Goal: Task Accomplishment & Management: Complete application form

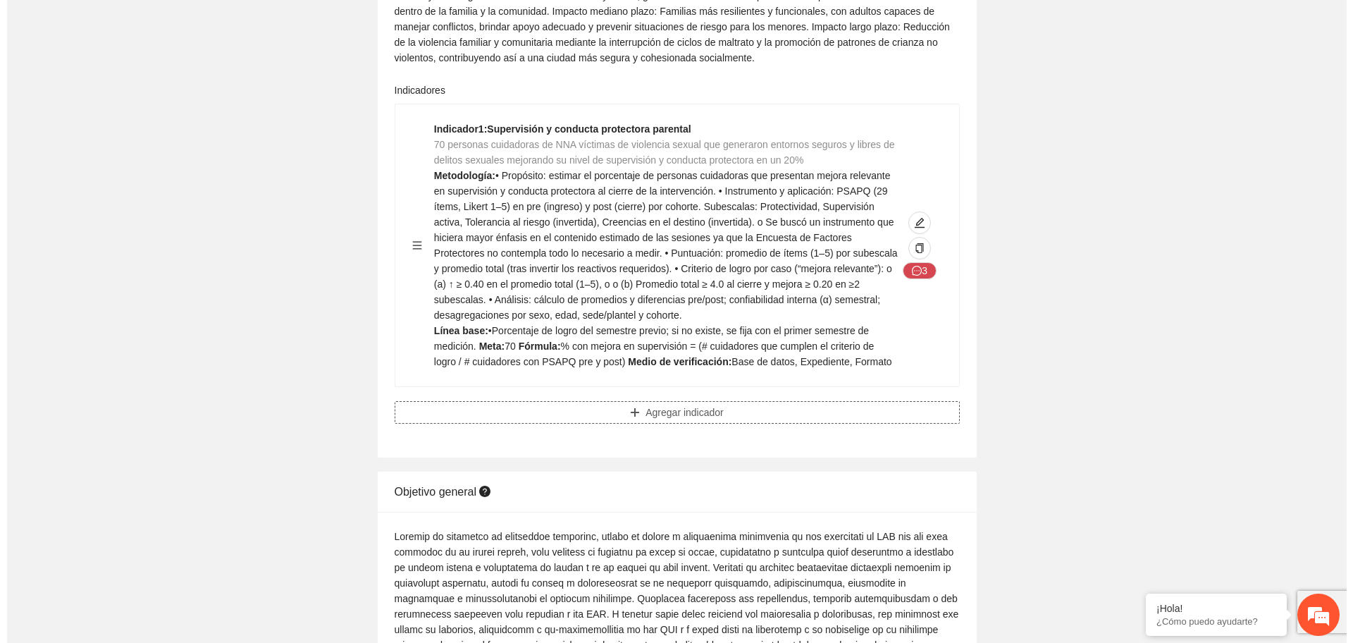
scroll to position [352, 0]
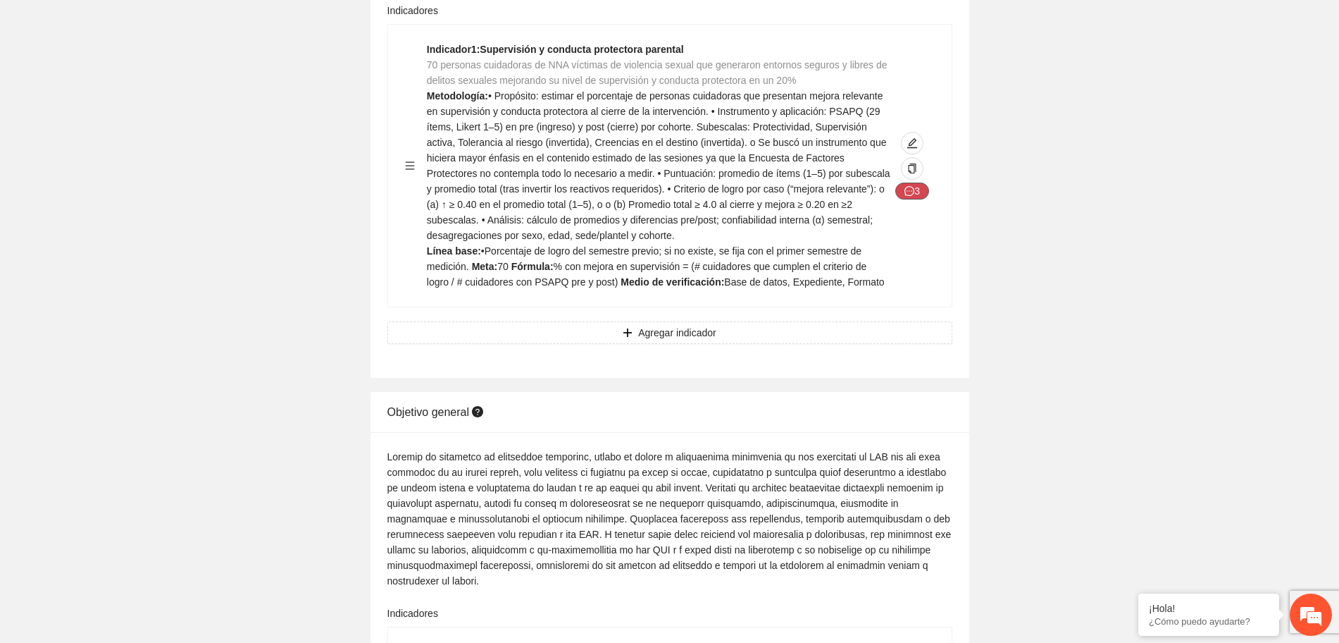
click at [918, 190] on button "3" at bounding box center [912, 190] width 34 height 17
click at [914, 141] on icon "edit" at bounding box center [912, 142] width 11 height 11
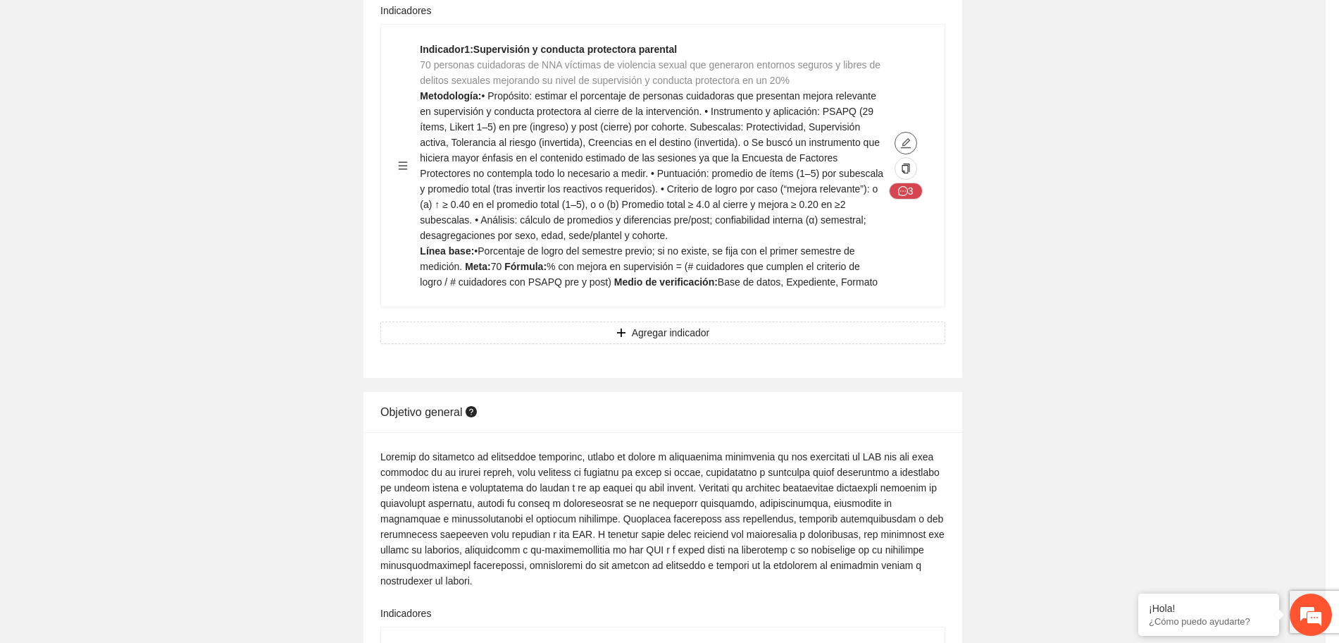
type textarea "**********"
type input "**********"
type textarea "**********"
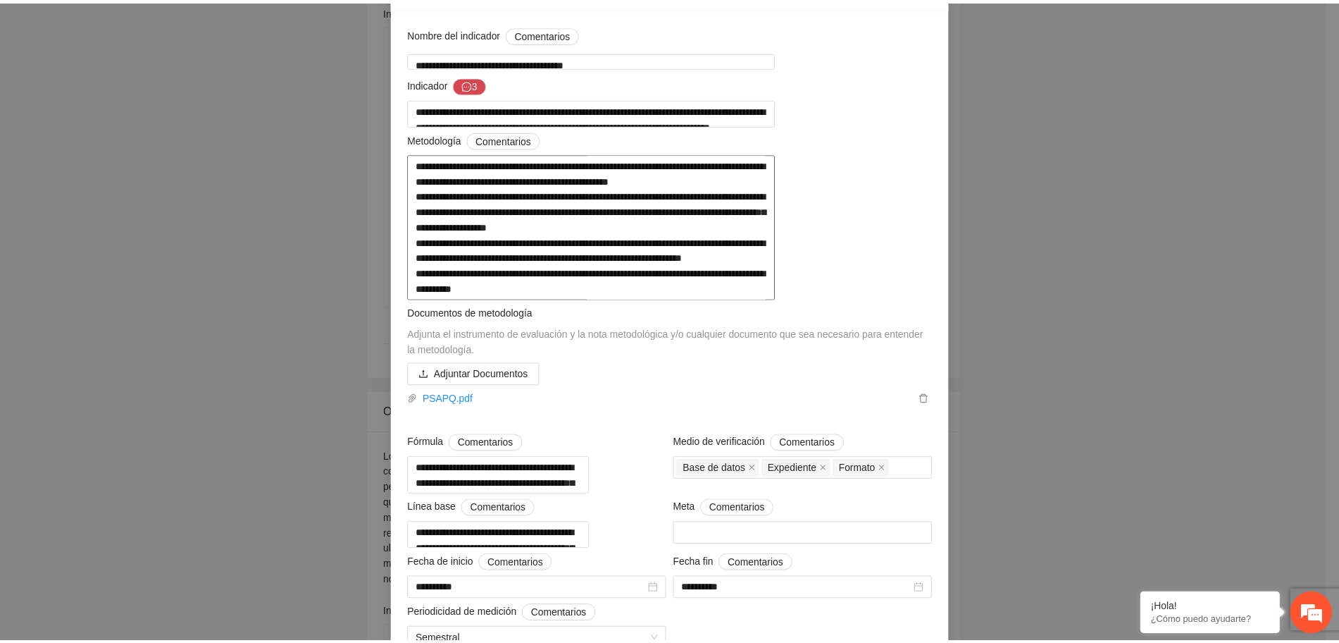
scroll to position [0, 0]
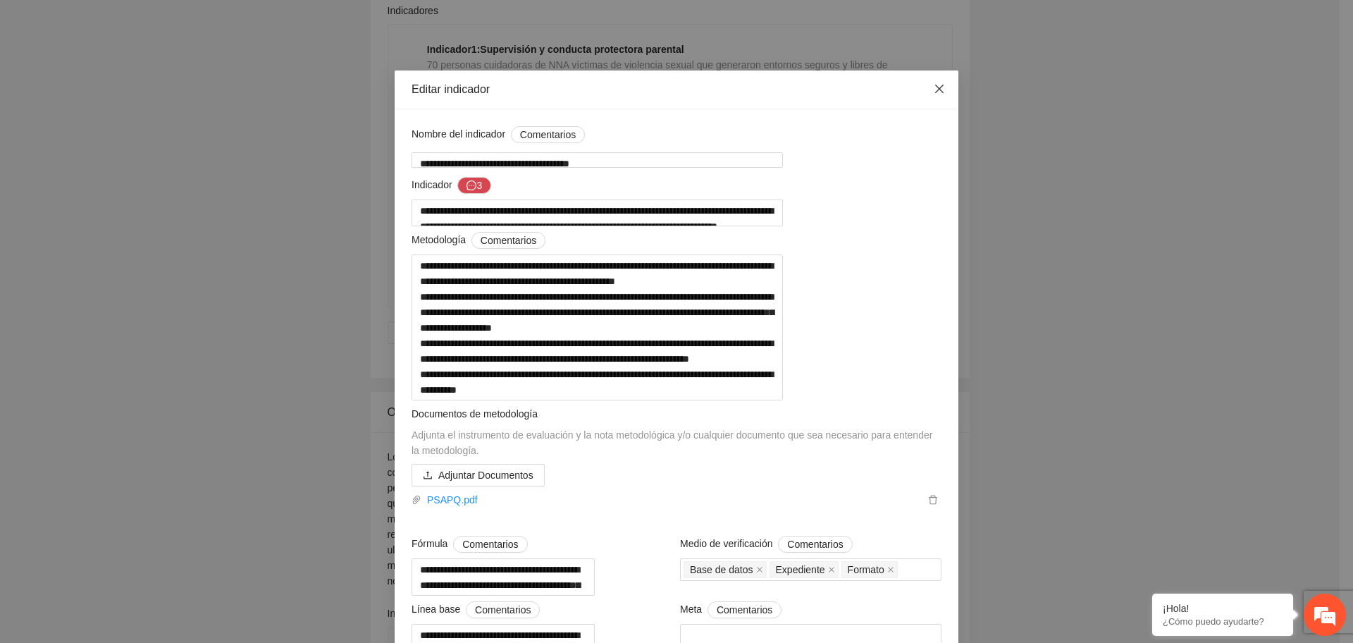
click at [940, 89] on span "Close" at bounding box center [939, 89] width 38 height 38
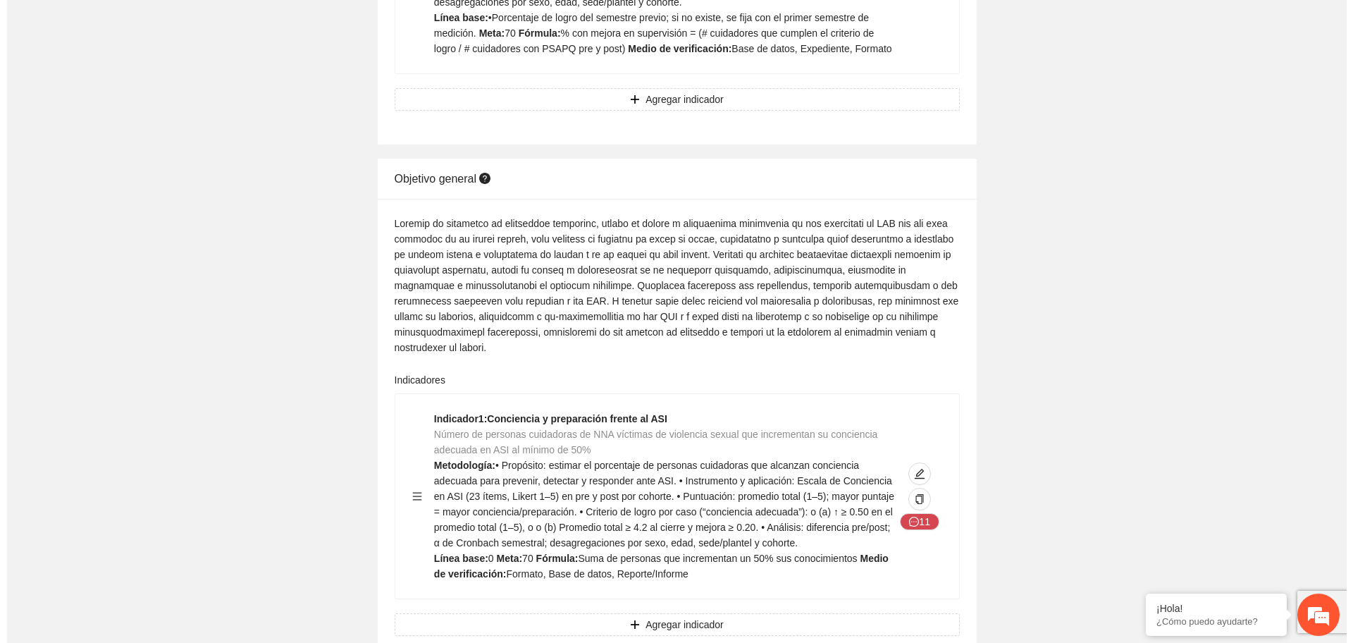
scroll to position [616, 0]
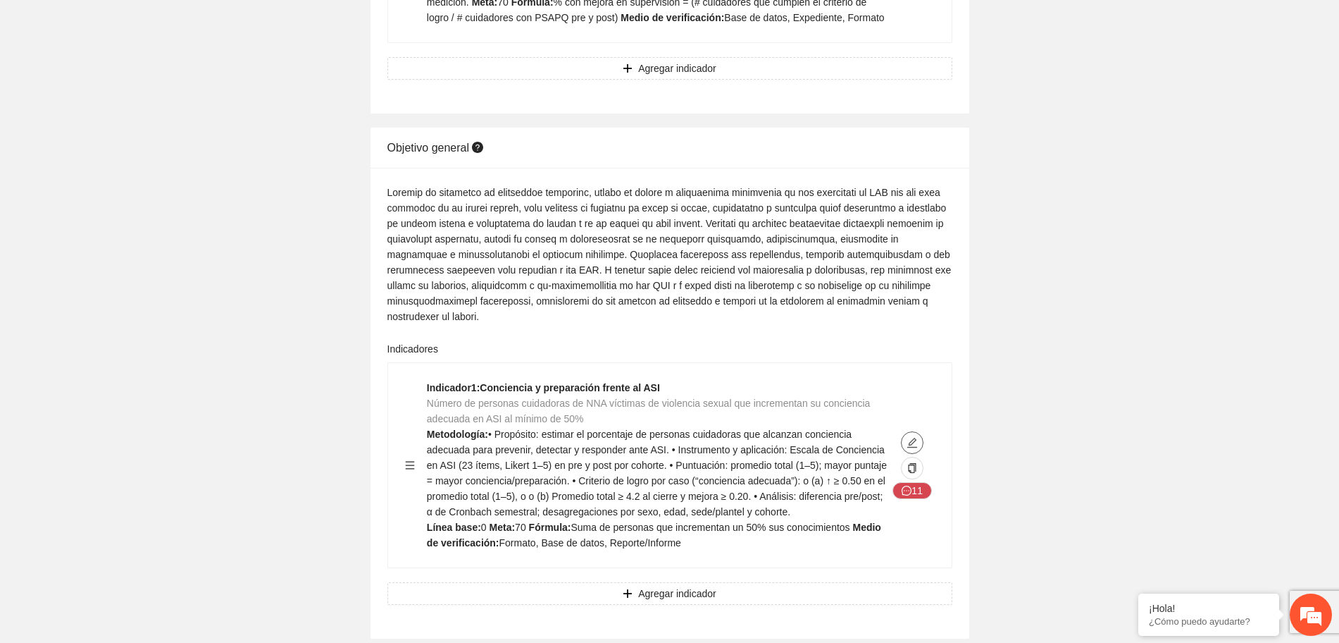
click at [910, 445] on icon "edit" at bounding box center [912, 443] width 10 height 10
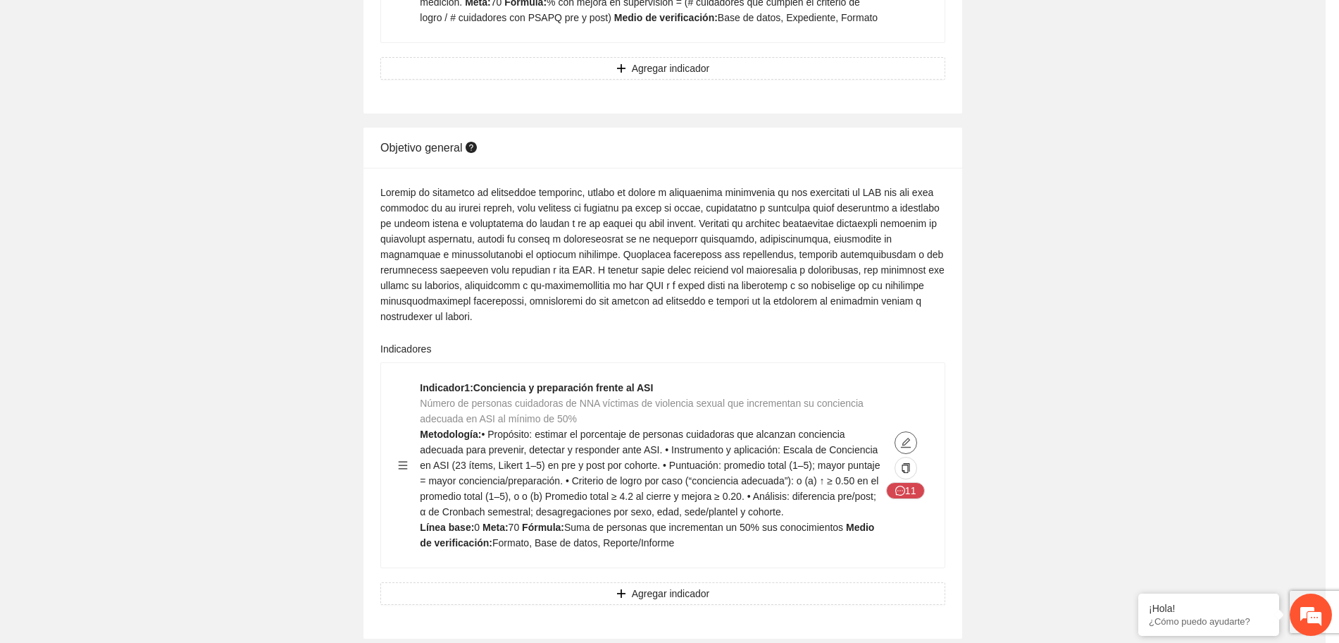
type textarea "*"
type input "**********"
type textarea "*"
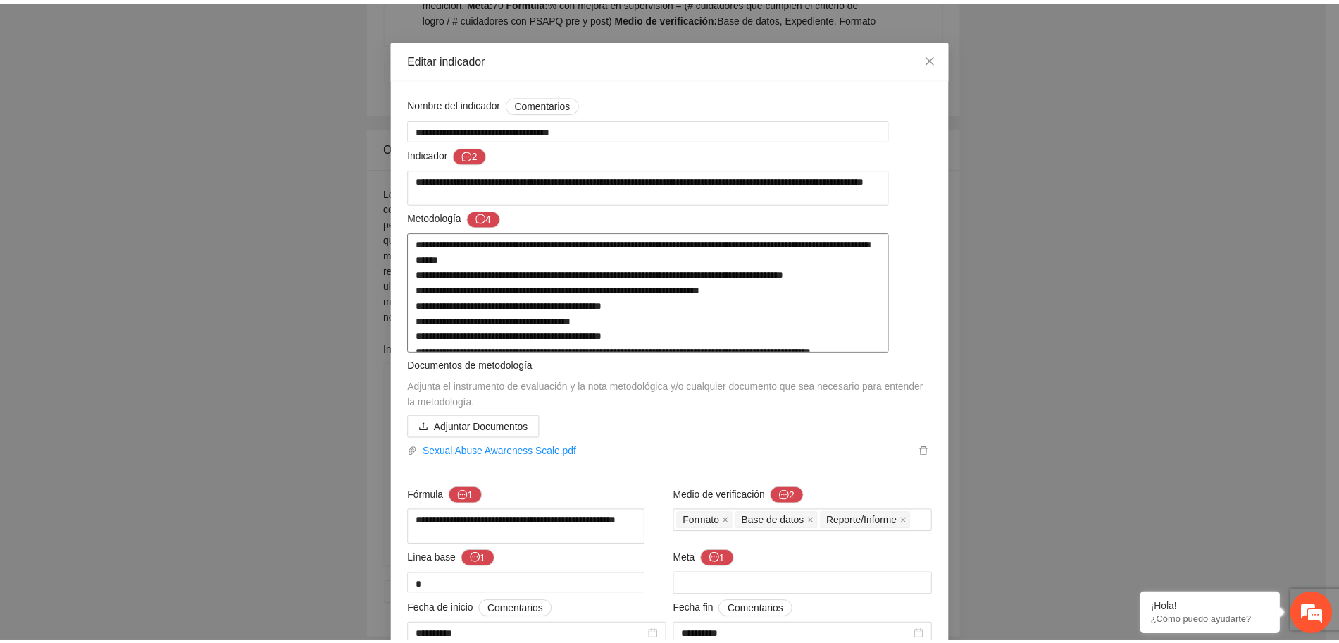
scroll to position [0, 0]
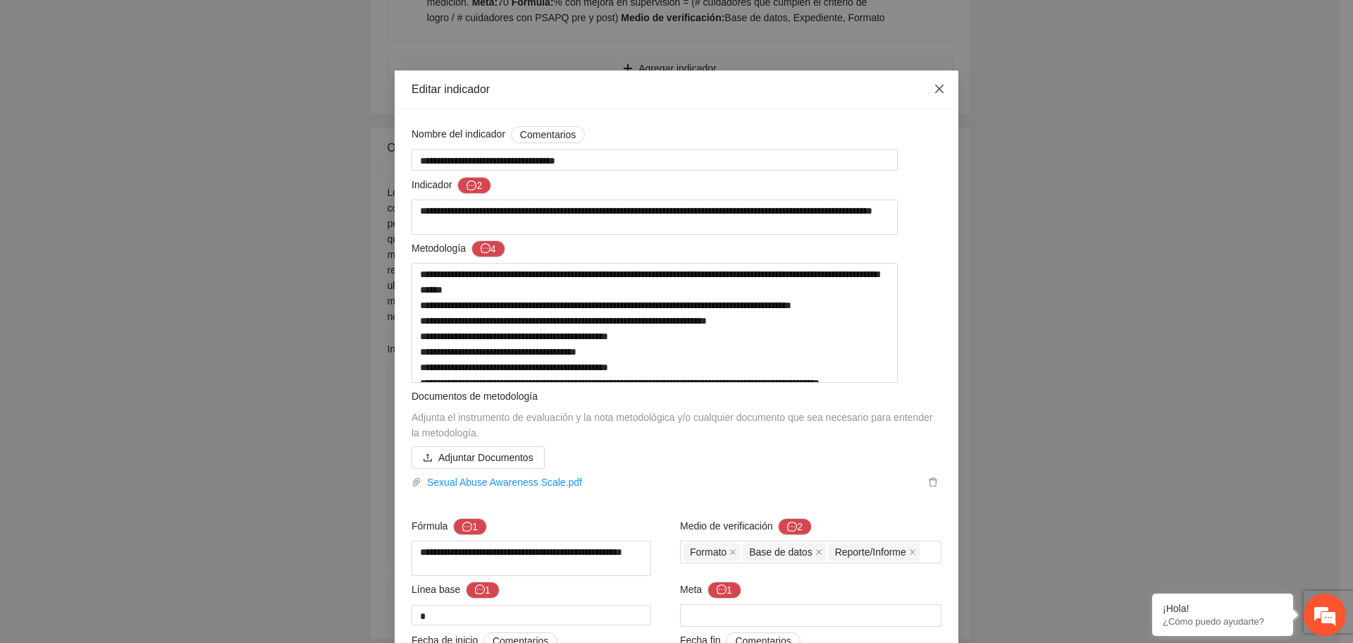
click at [934, 93] on icon "close" at bounding box center [939, 88] width 11 height 11
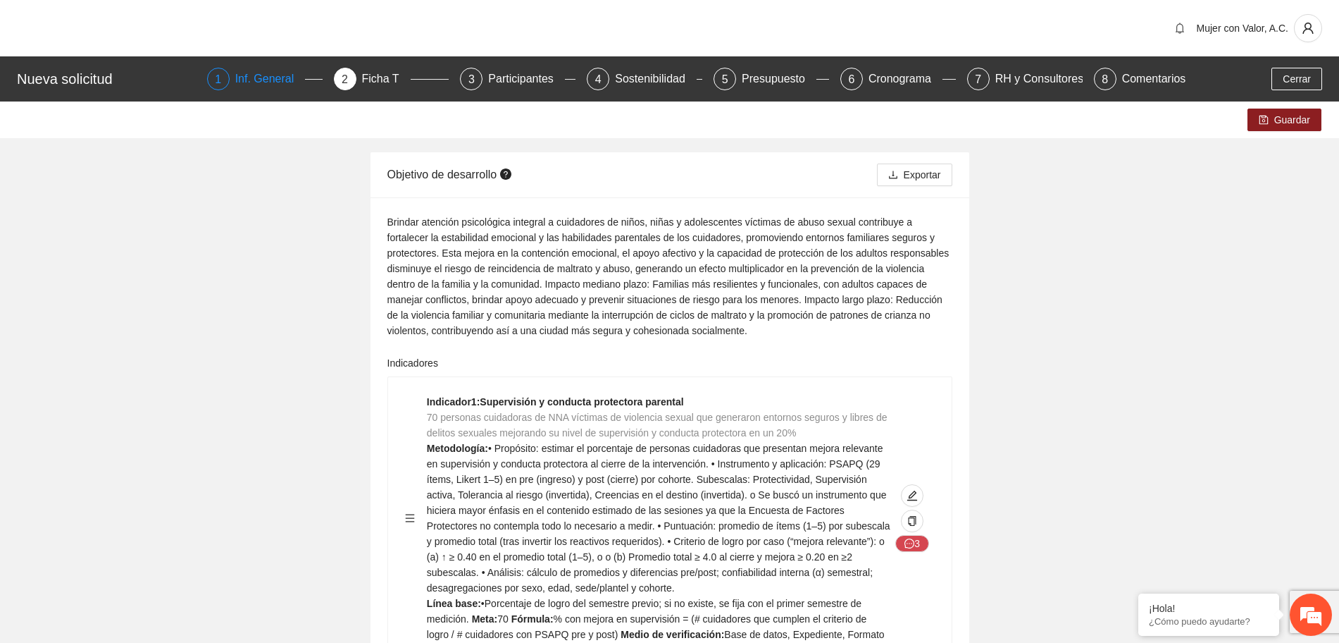
click at [284, 77] on div "Inf. General" at bounding box center [270, 79] width 70 height 23
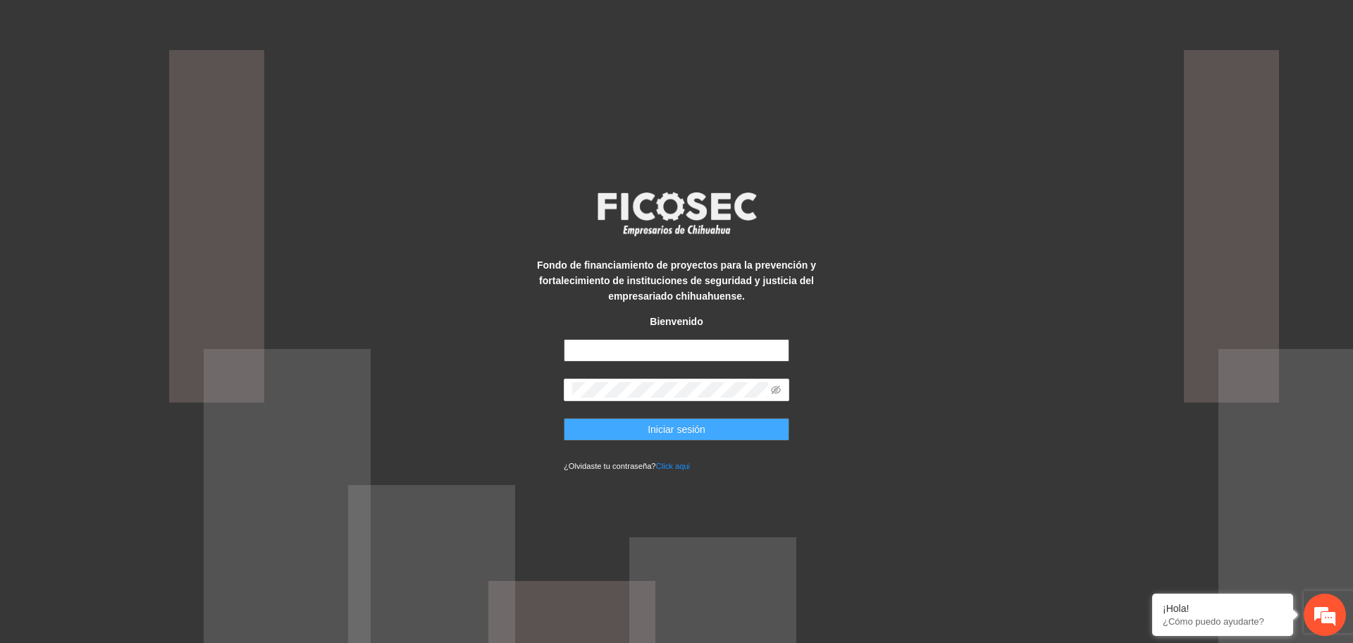
type input "**********"
click at [667, 428] on span "Iniciar sesión" at bounding box center [676, 428] width 58 height 15
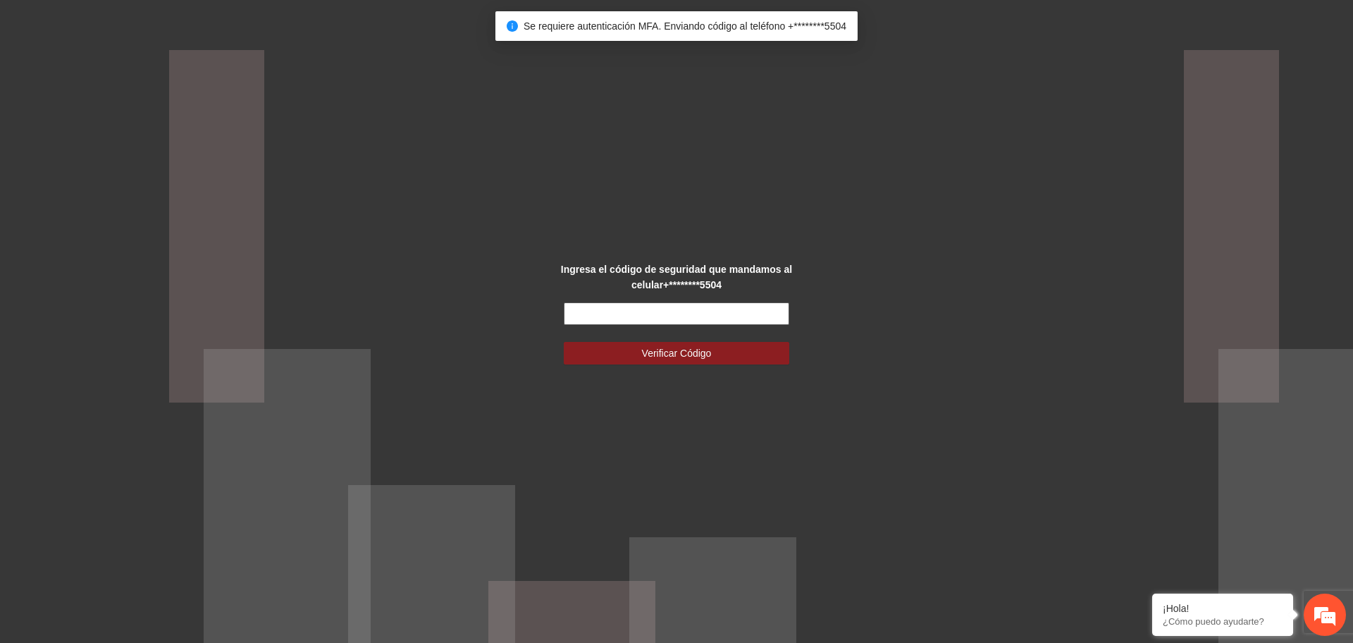
click at [649, 316] on input "text" at bounding box center [676, 313] width 225 height 23
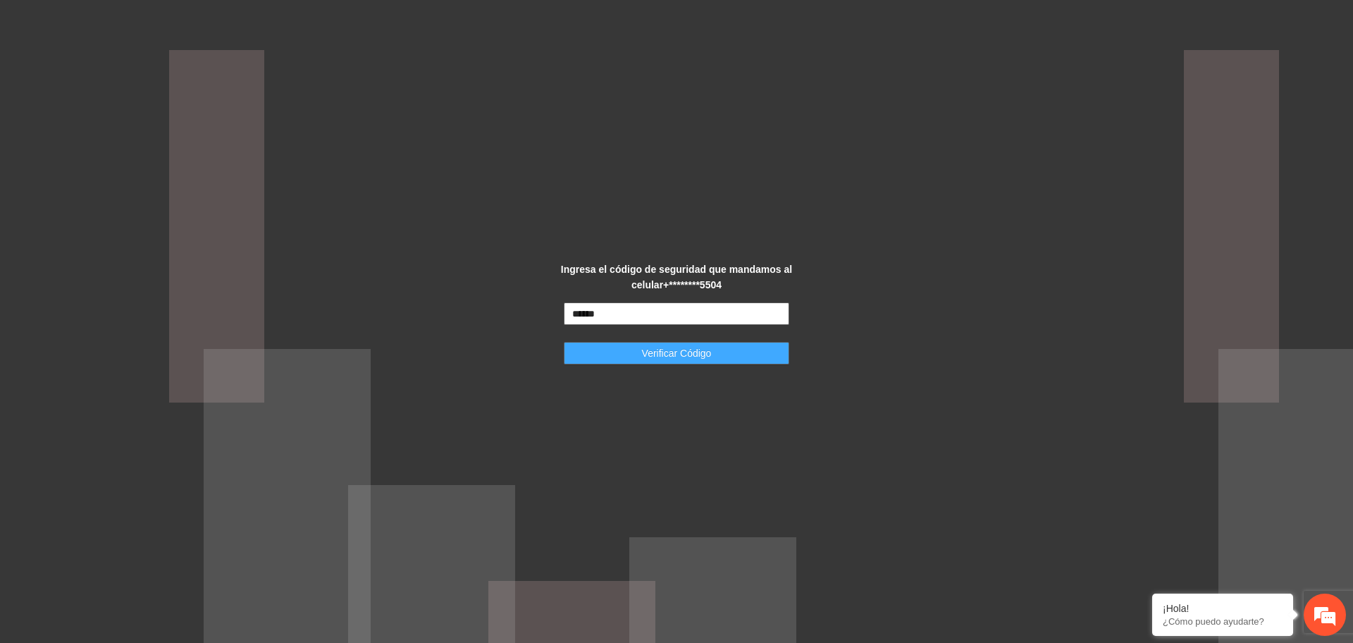
type input "******"
click at [666, 358] on span "Verificar Código" at bounding box center [677, 352] width 70 height 15
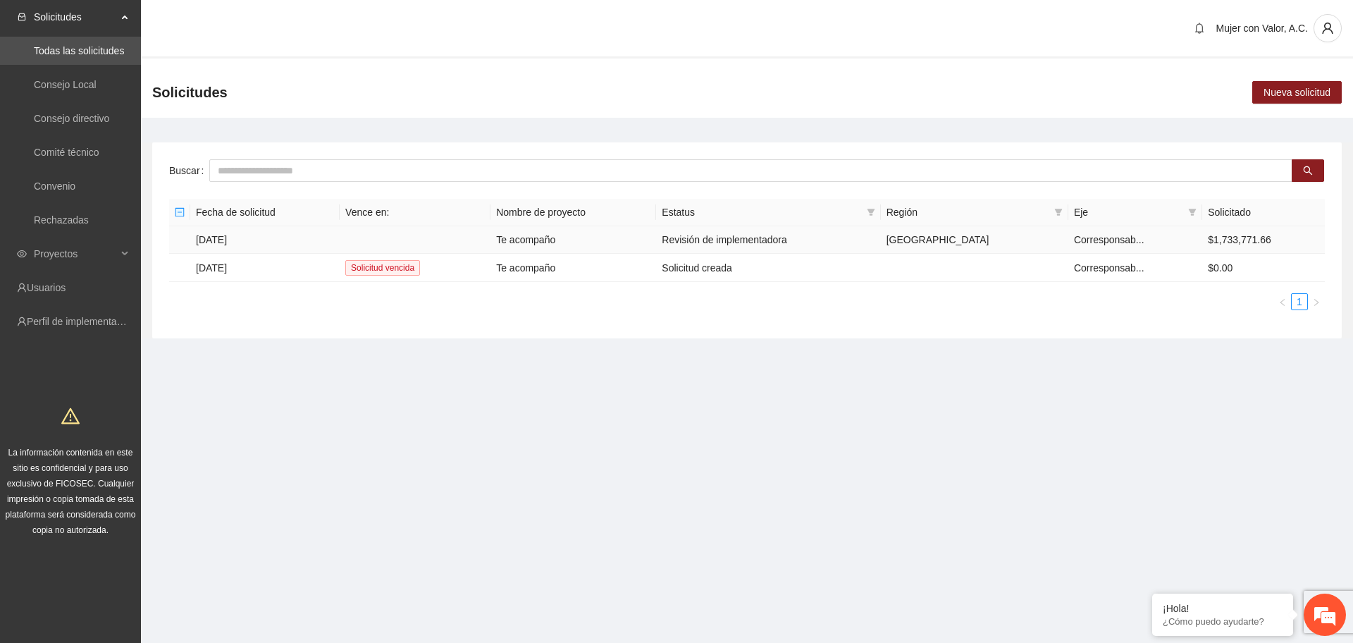
click at [625, 236] on td "Te acompaño" at bounding box center [573, 239] width 166 height 27
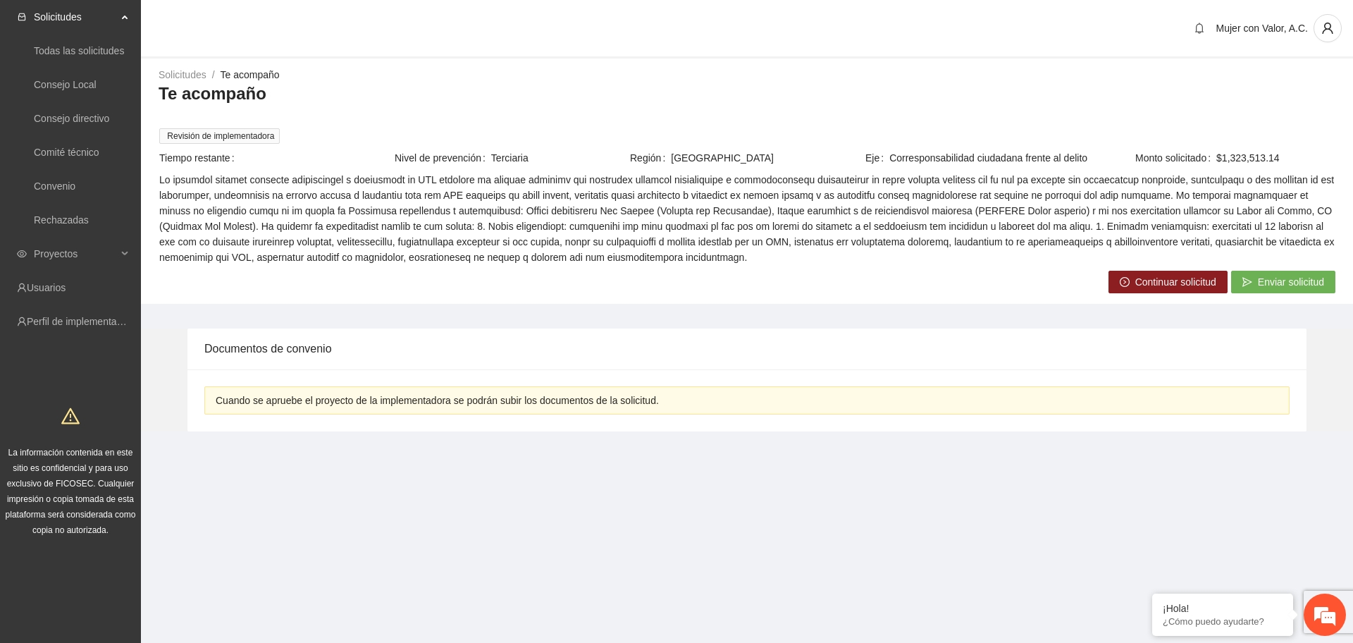
click at [1189, 279] on span "Continuar solicitud" at bounding box center [1175, 281] width 81 height 15
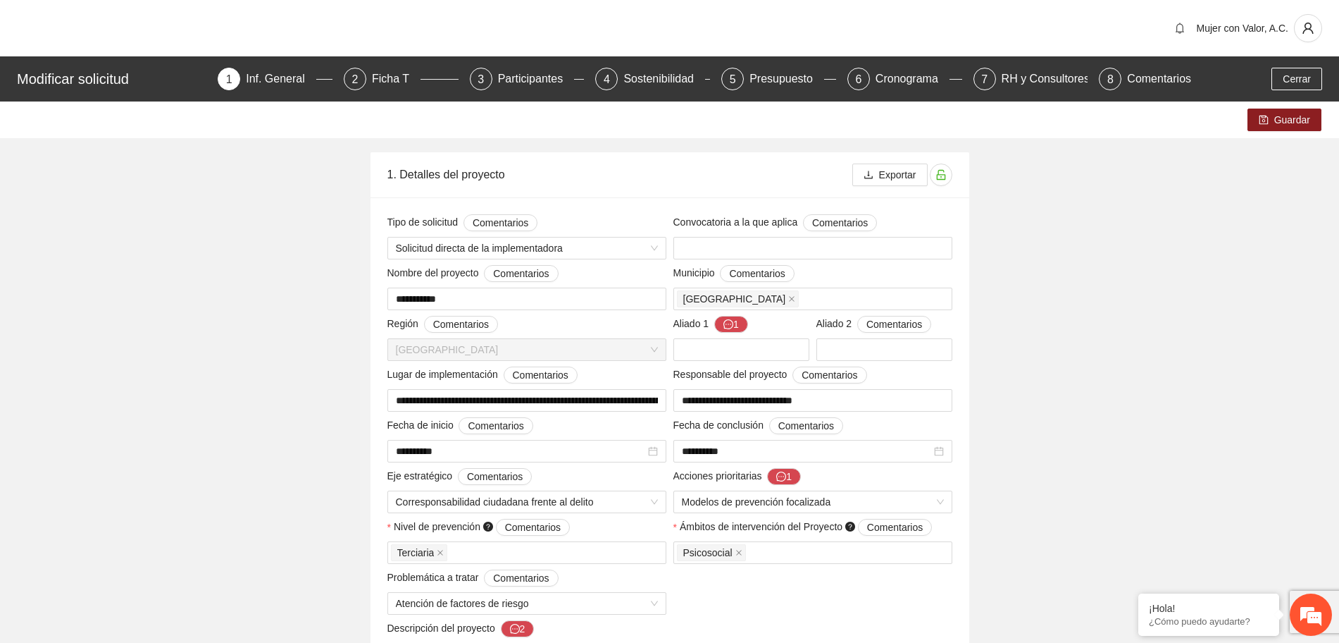
scroll to position [176, 0]
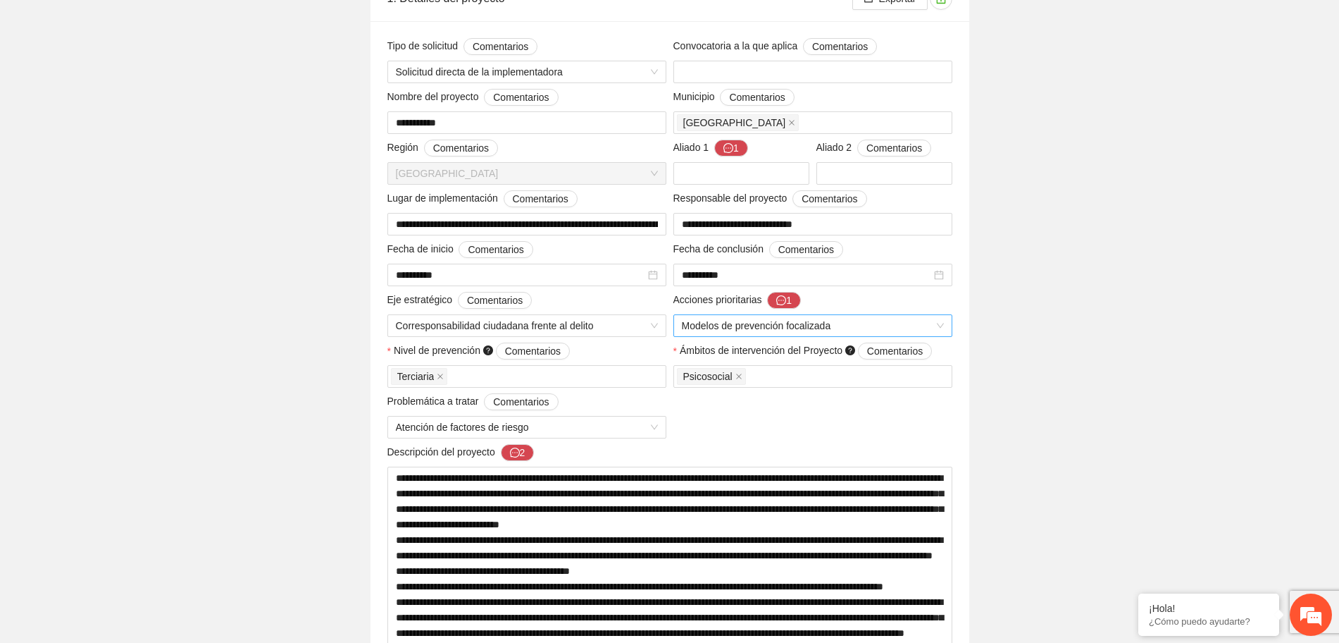
click at [900, 321] on span "Modelos de prevención focalizada" at bounding box center [813, 325] width 262 height 21
drag, startPoint x: 1042, startPoint y: 345, endPoint x: 1031, endPoint y: 354, distance: 14.0
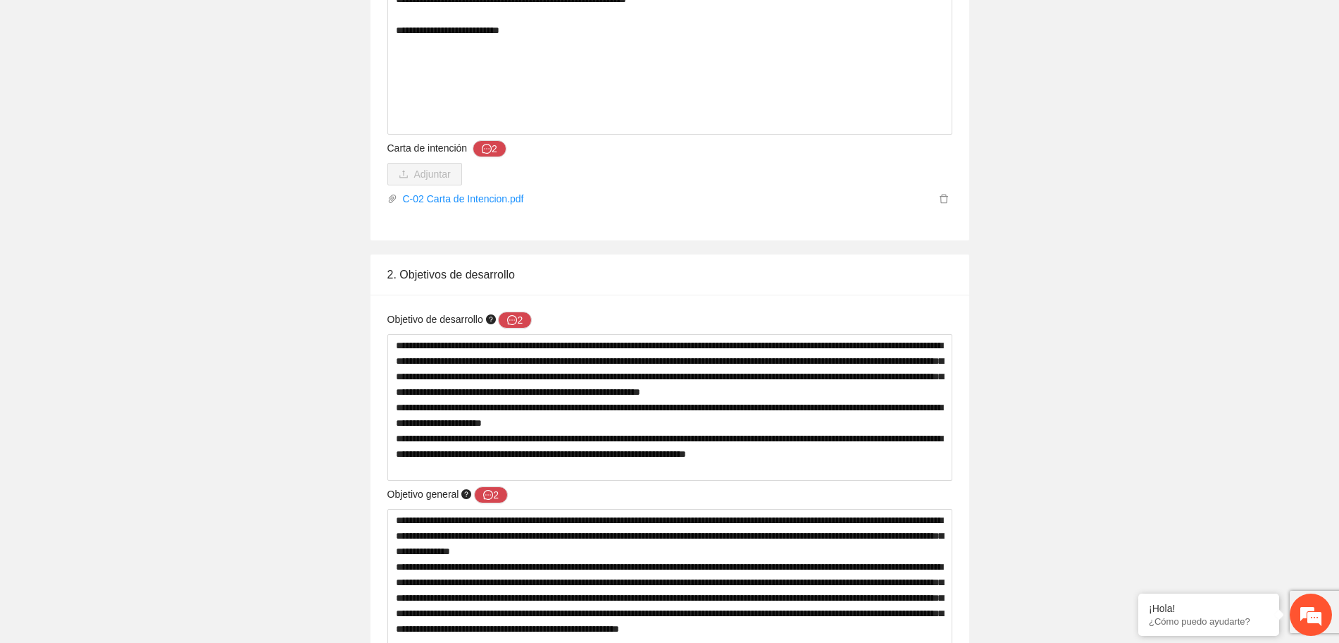
scroll to position [1497, 0]
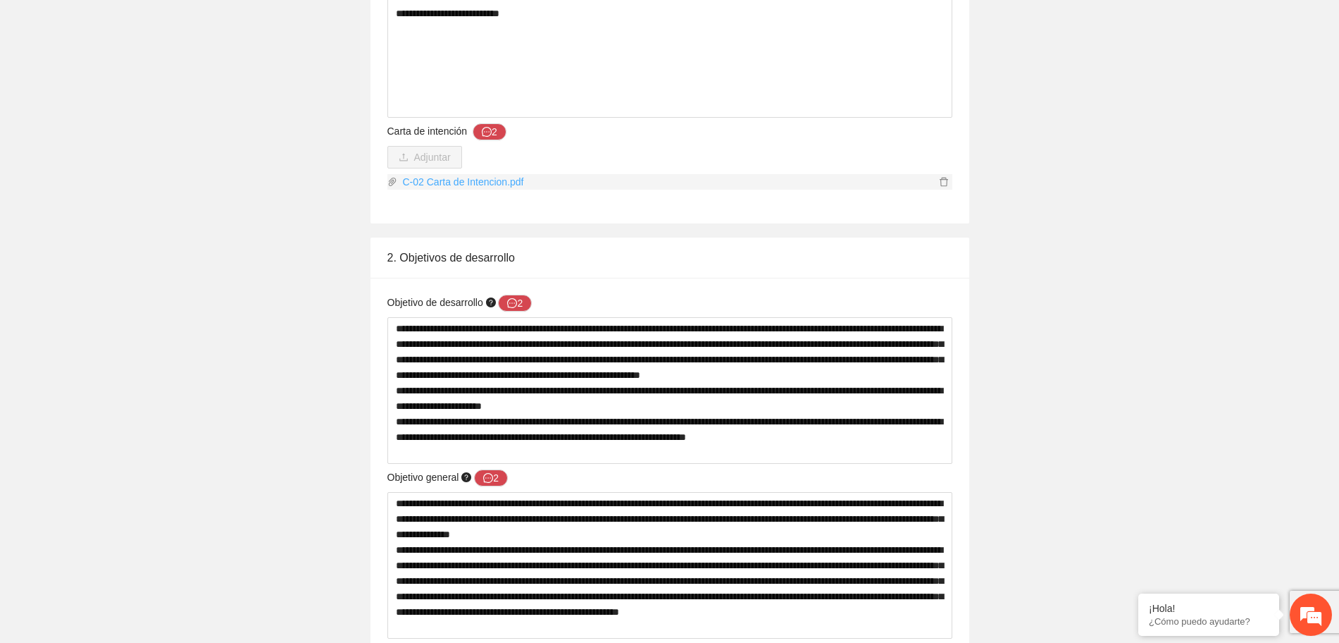
click at [492, 177] on link "C-02 Carta de Intencion.pdf" at bounding box center [666, 181] width 538 height 15
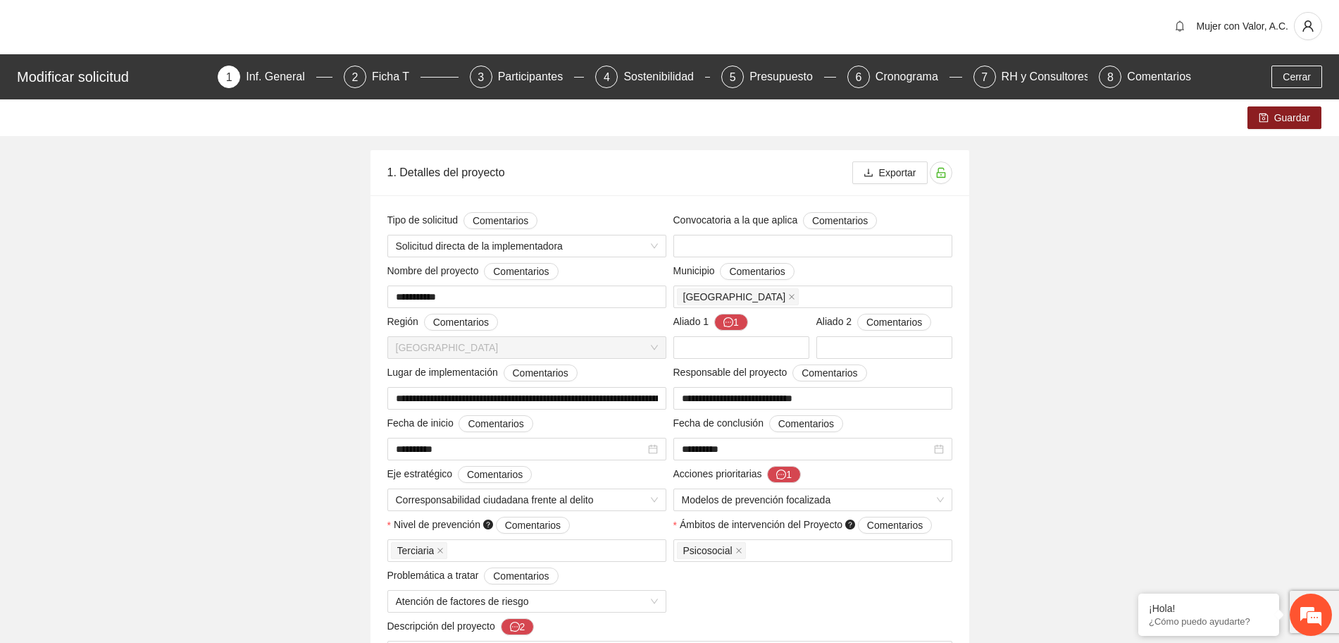
scroll to position [0, 0]
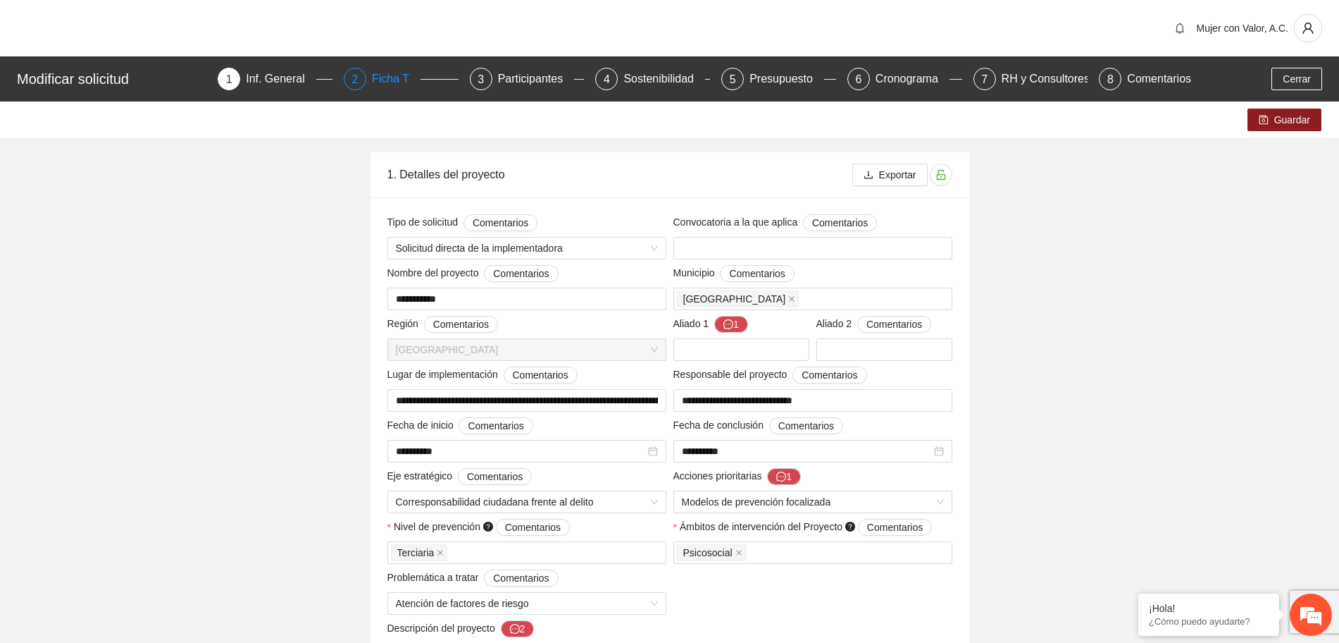
click at [366, 82] on div "2" at bounding box center [355, 79] width 23 height 23
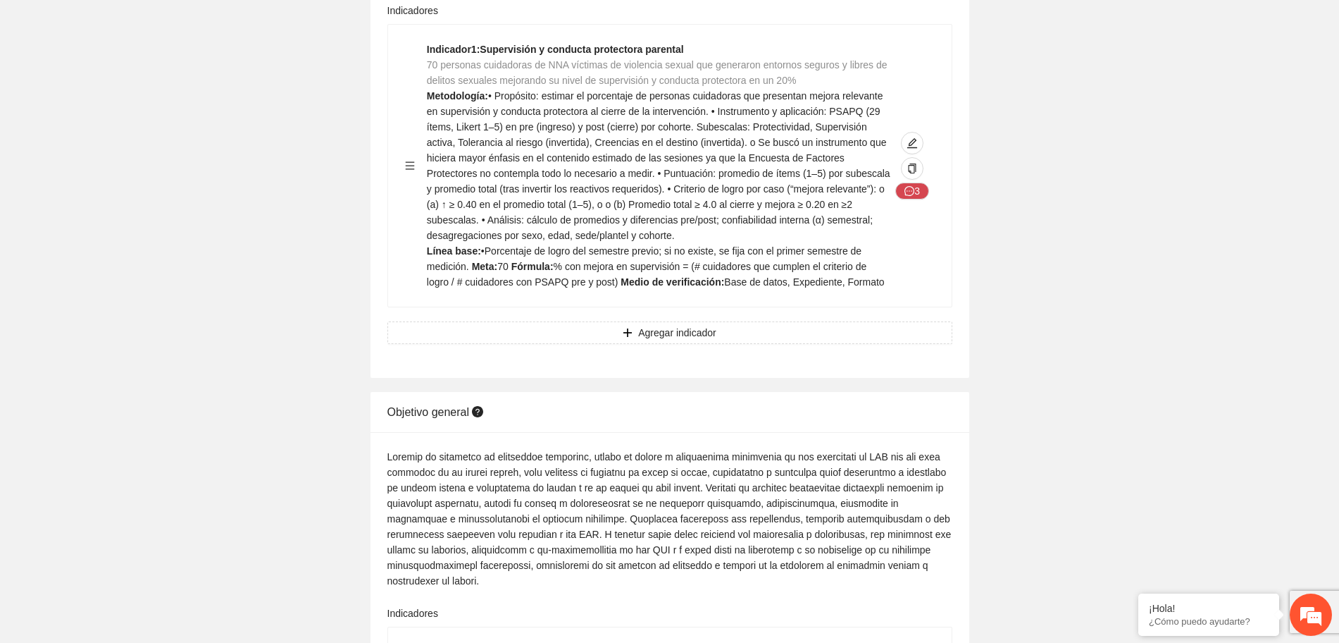
scroll to position [705, 0]
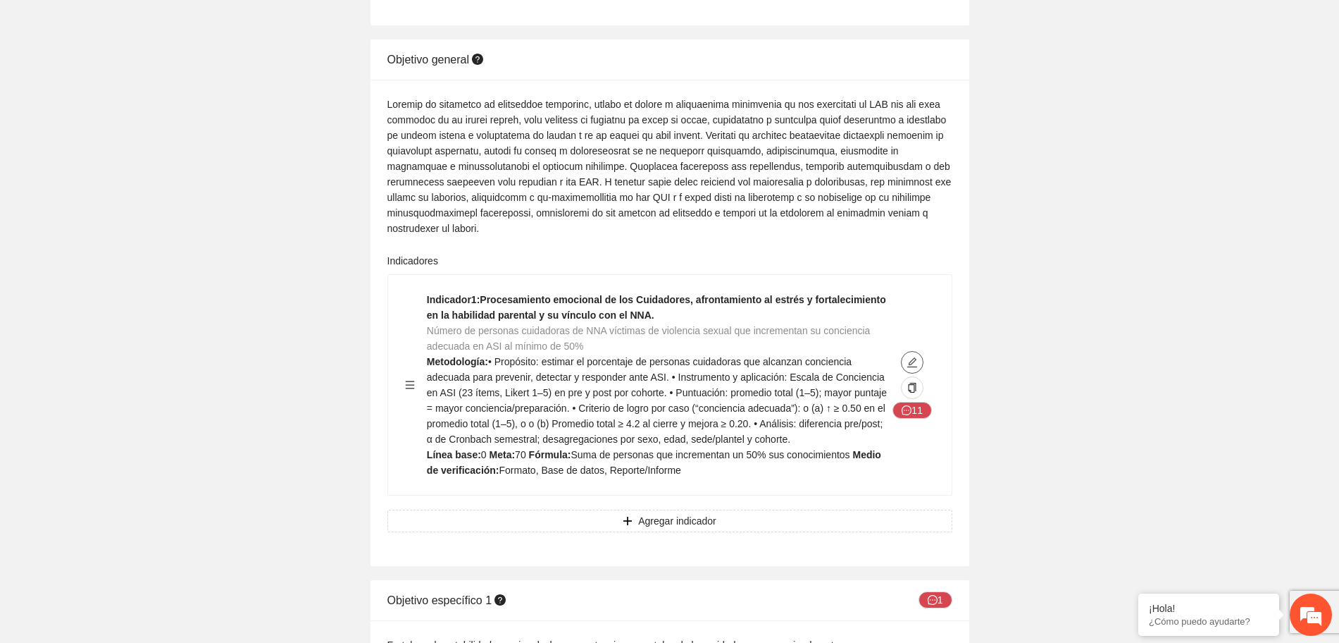
click at [907, 364] on icon "edit" at bounding box center [912, 361] width 11 height 11
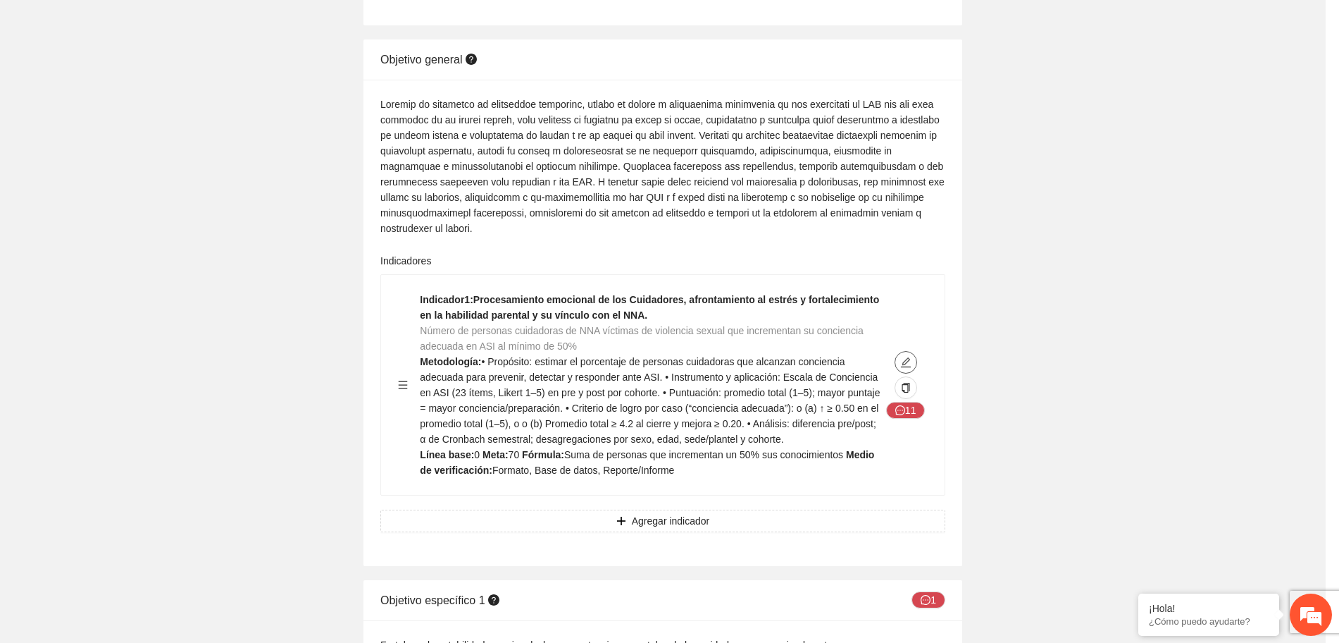
type textarea "*"
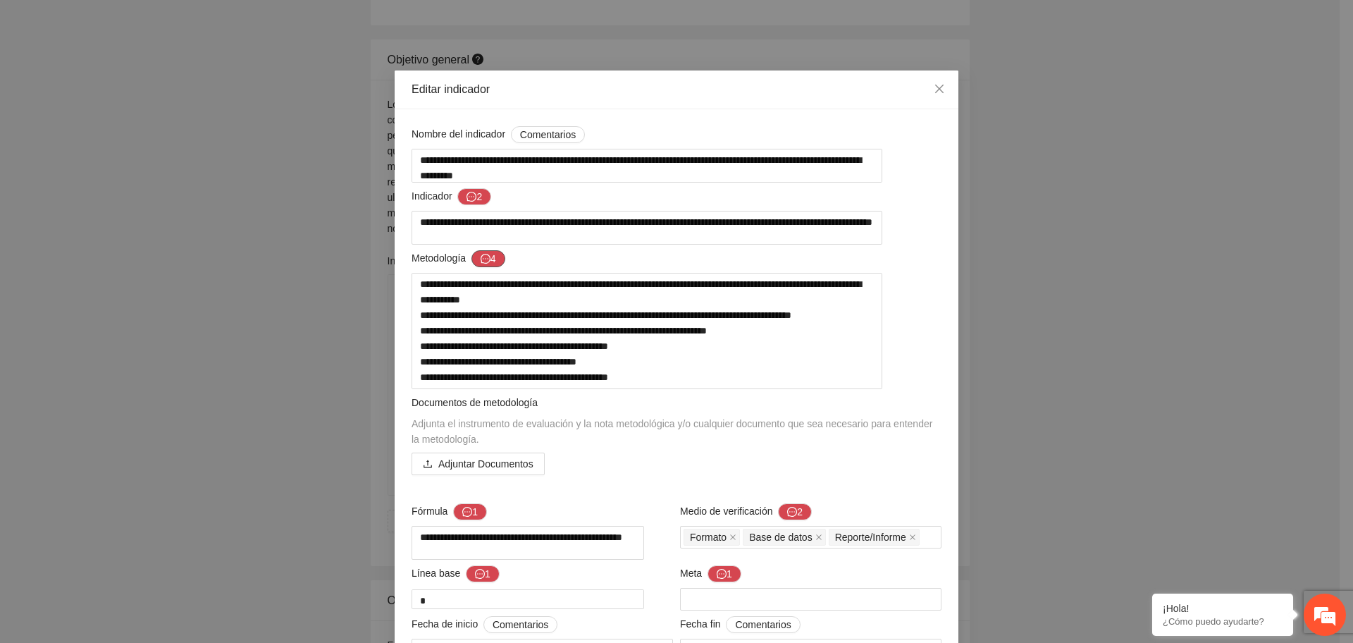
click at [482, 263] on icon "message" at bounding box center [485, 259] width 10 height 10
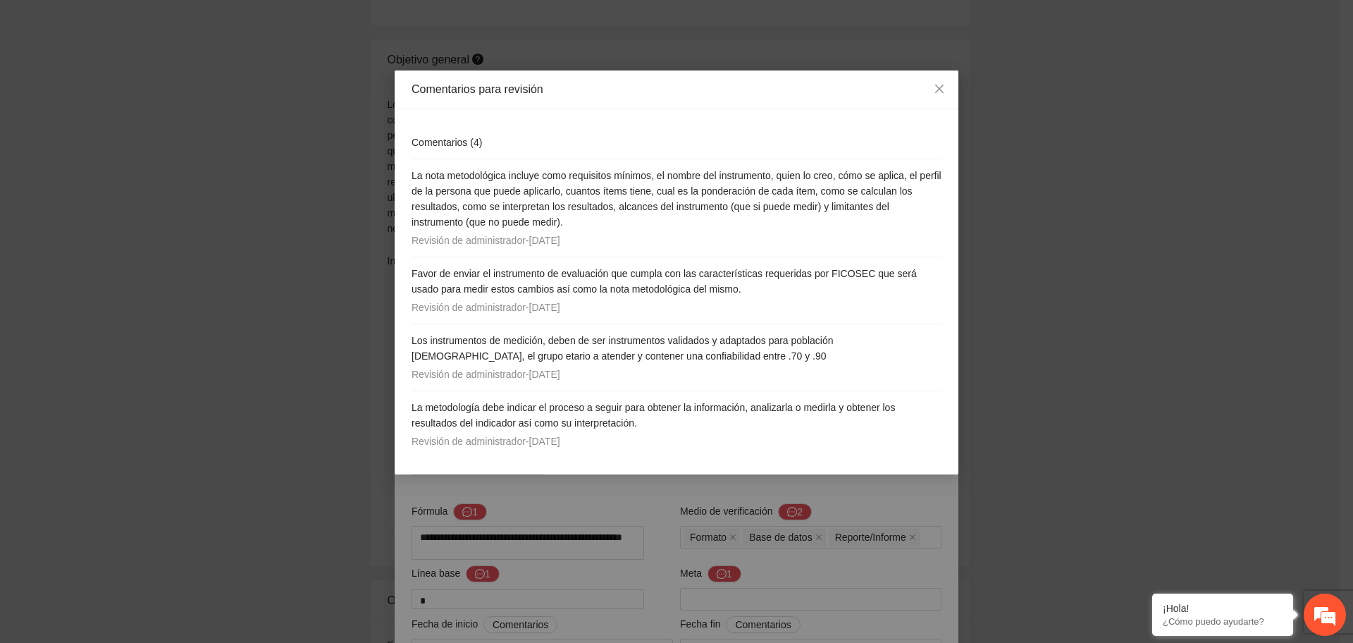
drag, startPoint x: 471, startPoint y: 285, endPoint x: 831, endPoint y: 219, distance: 366.6
click at [831, 219] on h4 "La nota metodológica incluye como requisitos mínimos, el nombre del instrumento…" at bounding box center [676, 199] width 530 height 62
click at [939, 85] on icon "close" at bounding box center [939, 88] width 11 height 11
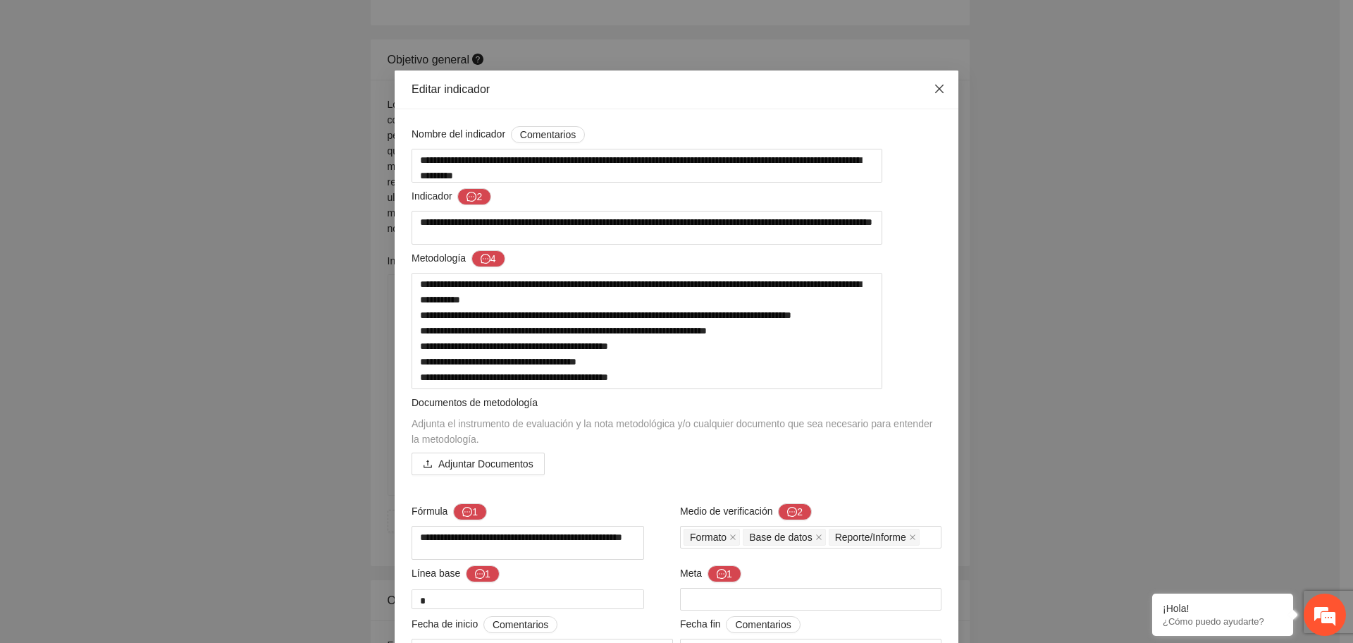
click at [935, 89] on icon "close" at bounding box center [939, 89] width 8 height 8
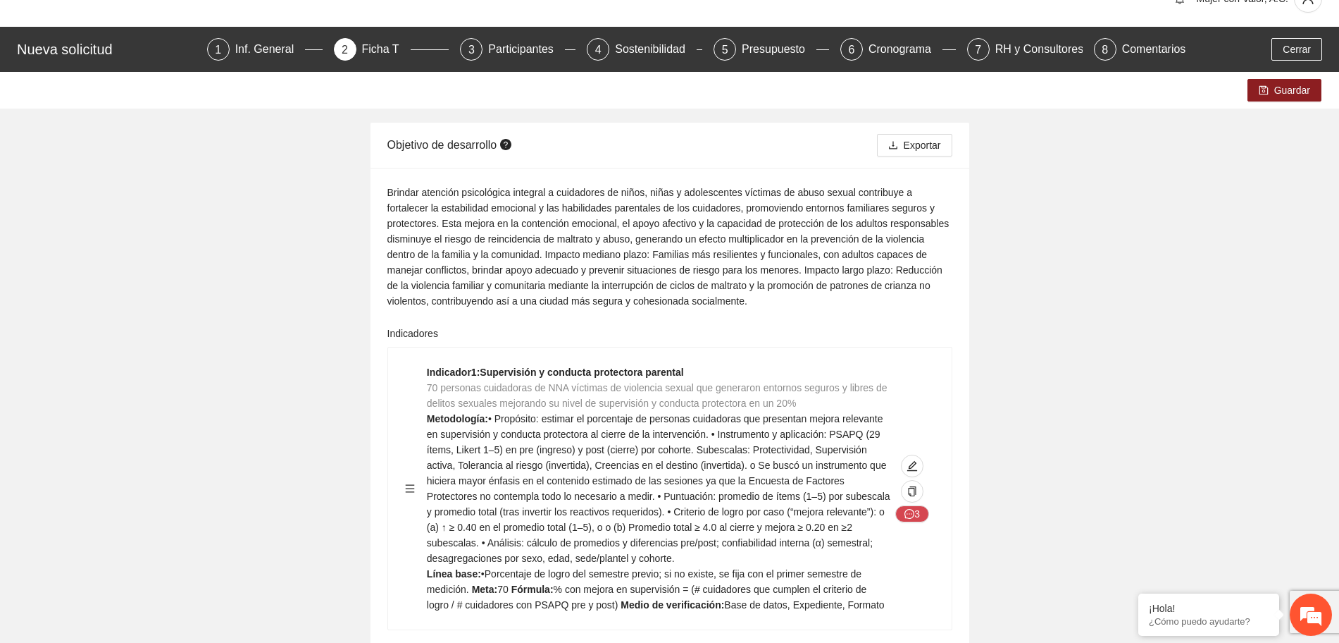
scroll to position [0, 0]
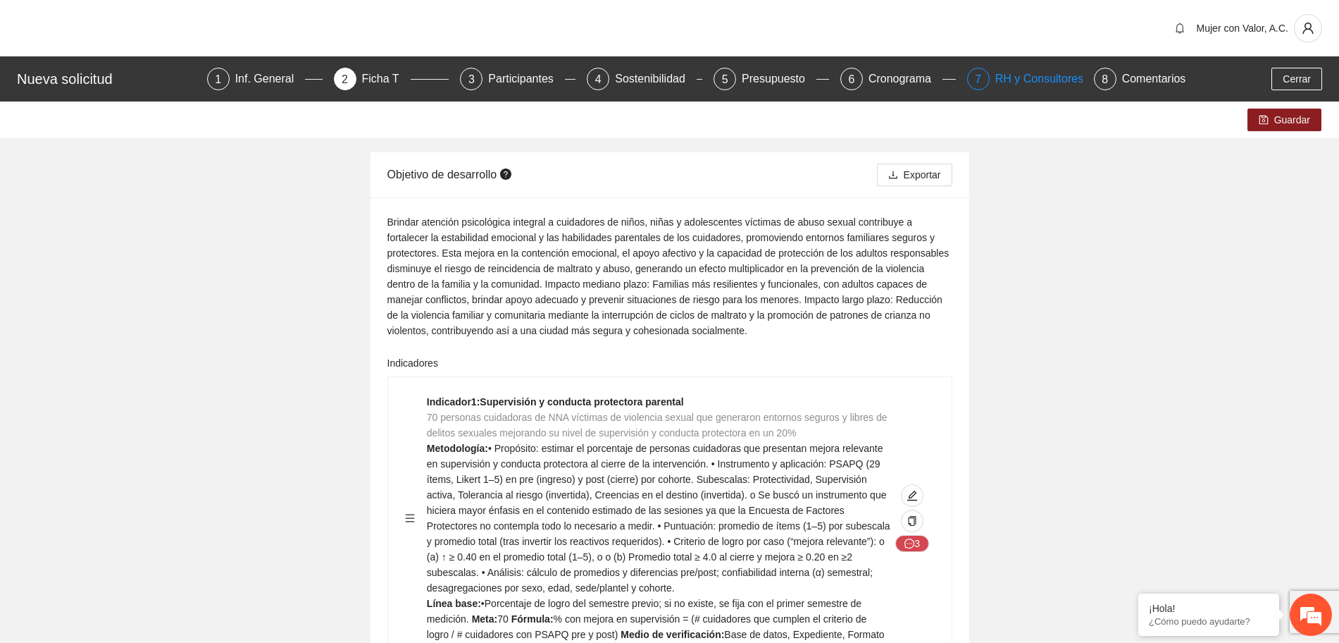
click at [1023, 82] on div "RH y Consultores" at bounding box center [1045, 79] width 99 height 23
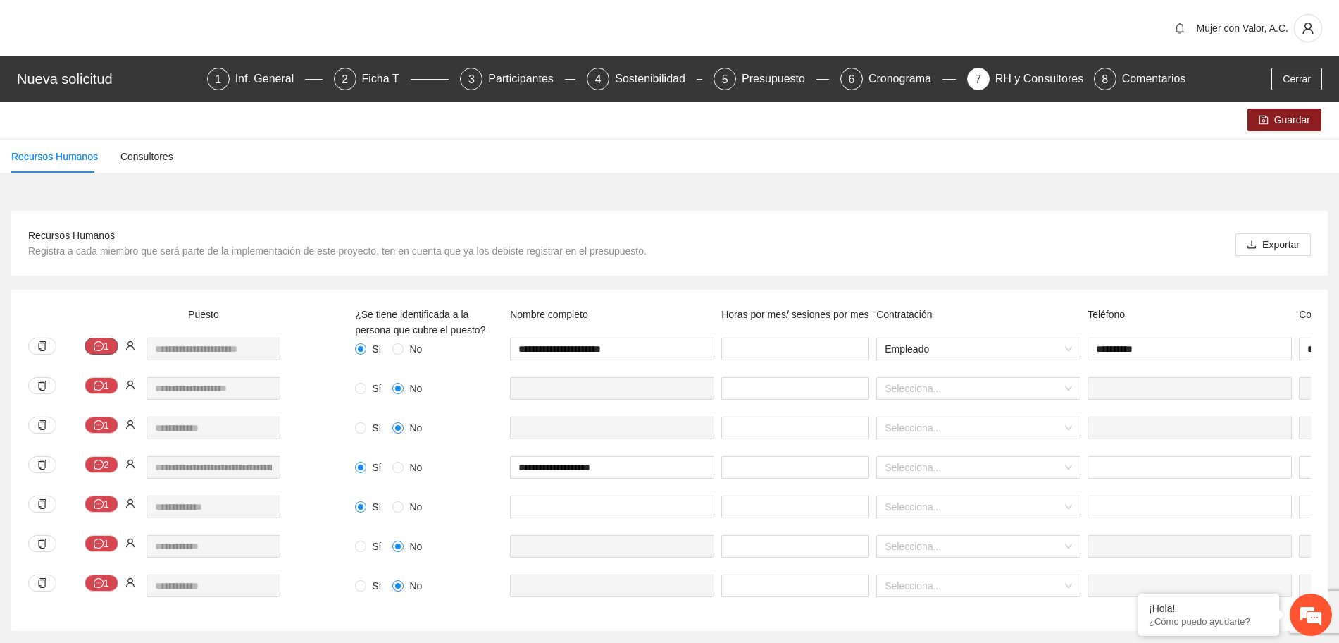
click at [103, 347] on icon "message" at bounding box center [99, 346] width 10 height 10
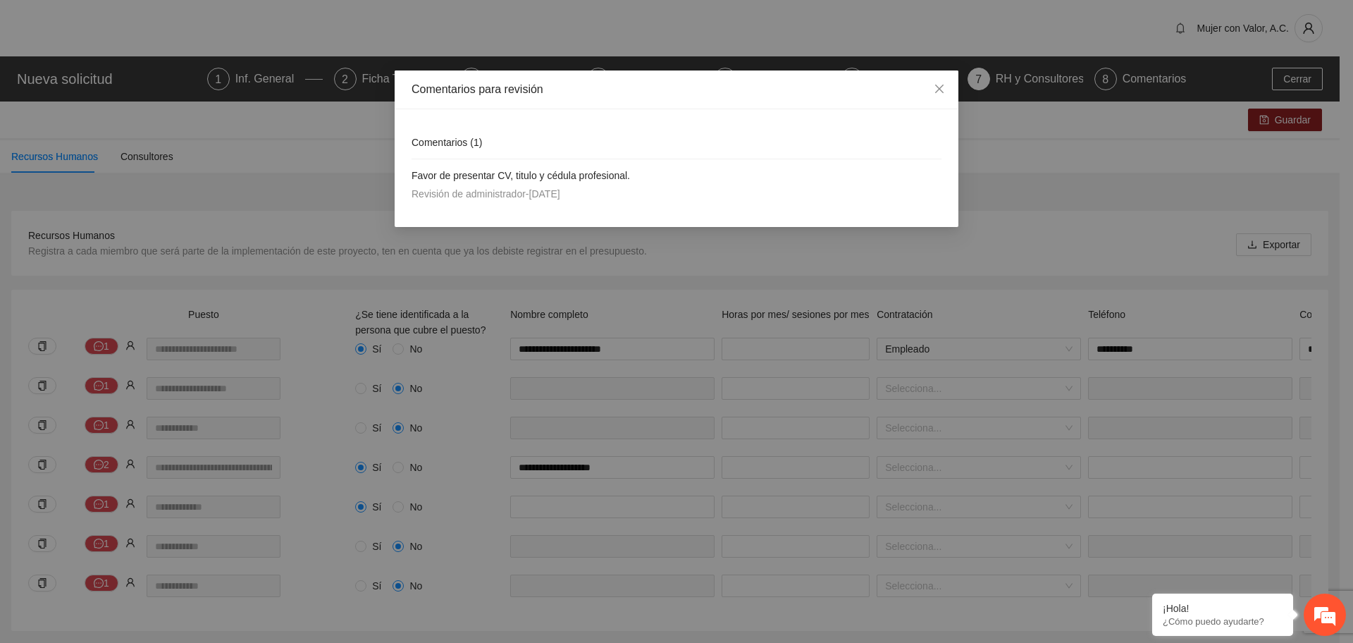
click at [160, 323] on div "Comentarios para revisión Comentarios ( 1 ) Favor de presentar CV, titulo y céd…" at bounding box center [676, 321] width 1353 height 643
click at [934, 89] on icon "close" at bounding box center [939, 88] width 11 height 11
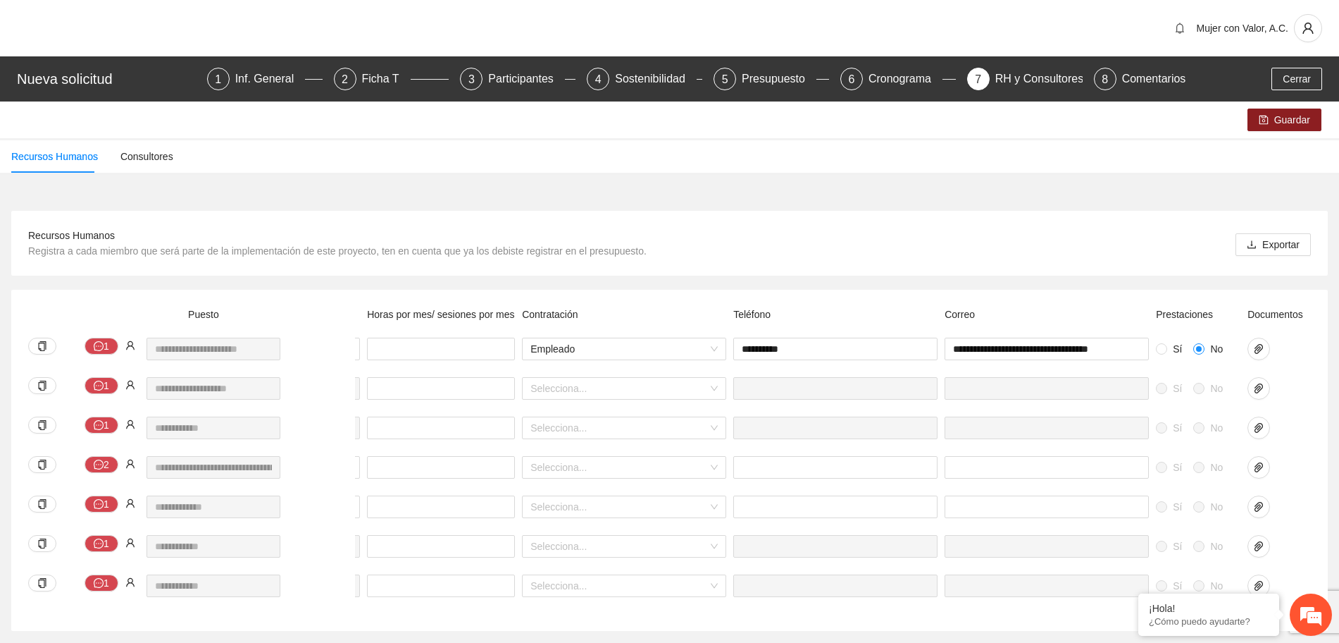
scroll to position [0, 361]
click at [1251, 348] on icon "paper-clip" at bounding box center [1252, 349] width 8 height 10
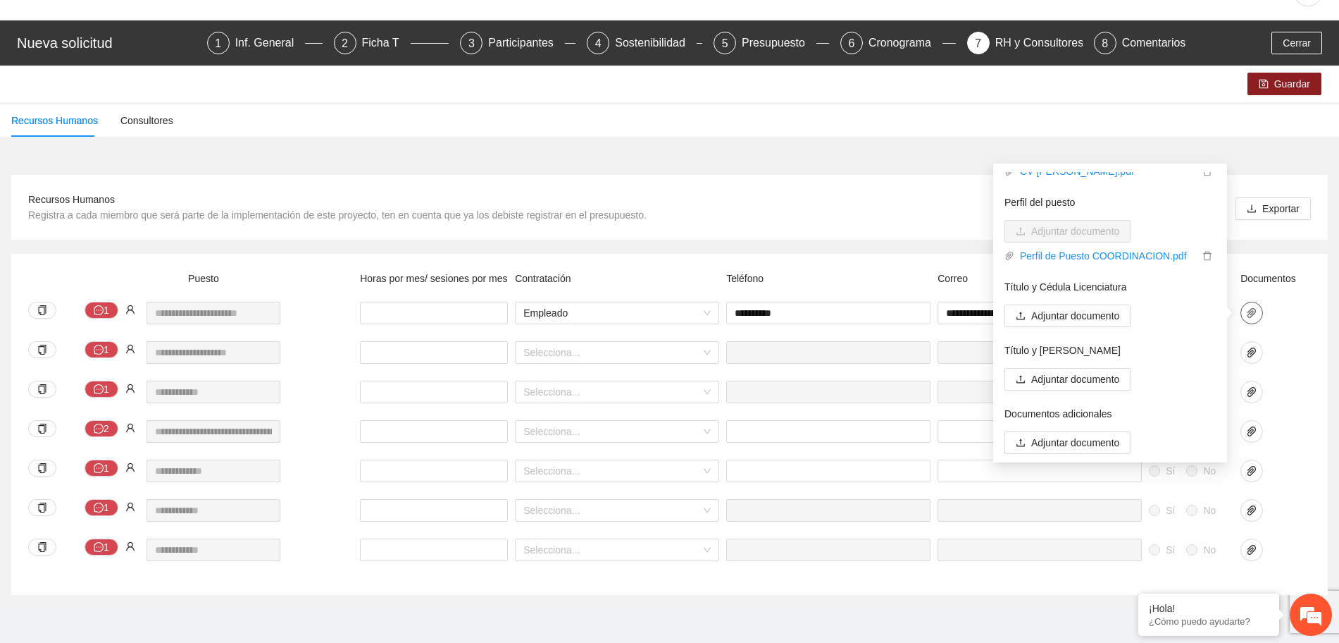
scroll to position [55, 0]
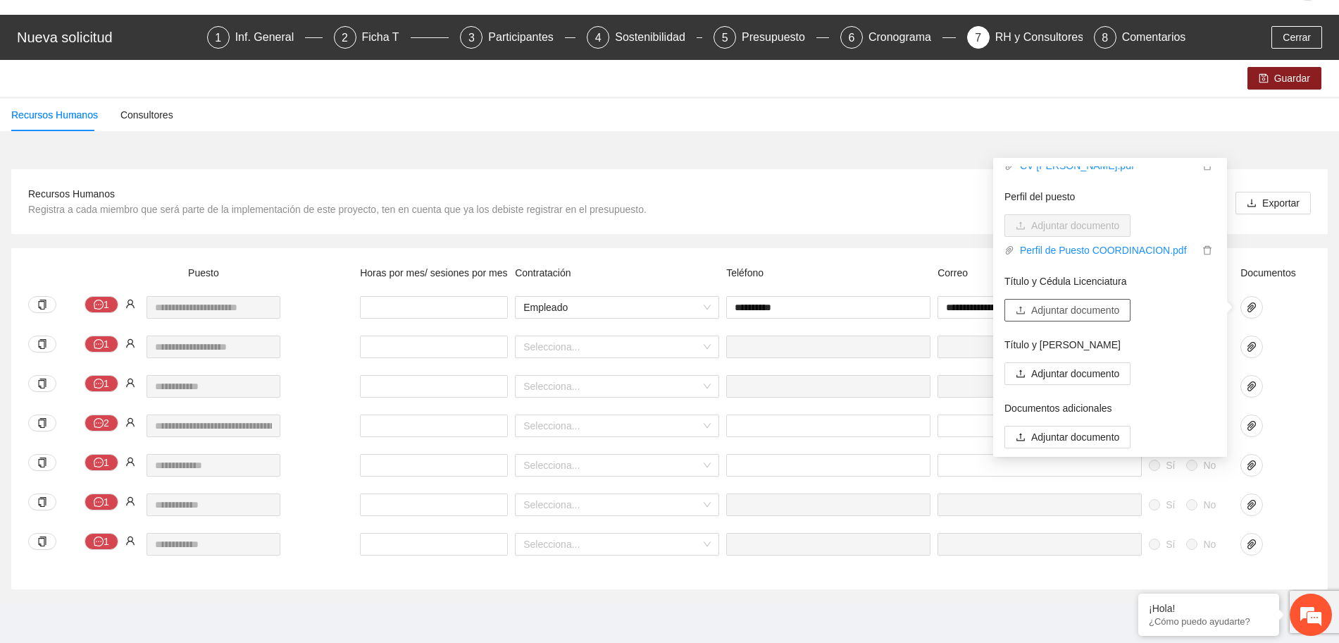
click at [1095, 302] on span "Adjuntar documento" at bounding box center [1075, 309] width 88 height 15
click at [1100, 302] on span "Adjuntar documento" at bounding box center [1075, 309] width 88 height 15
click at [1107, 387] on span "Adjuntar documento" at bounding box center [1075, 394] width 88 height 15
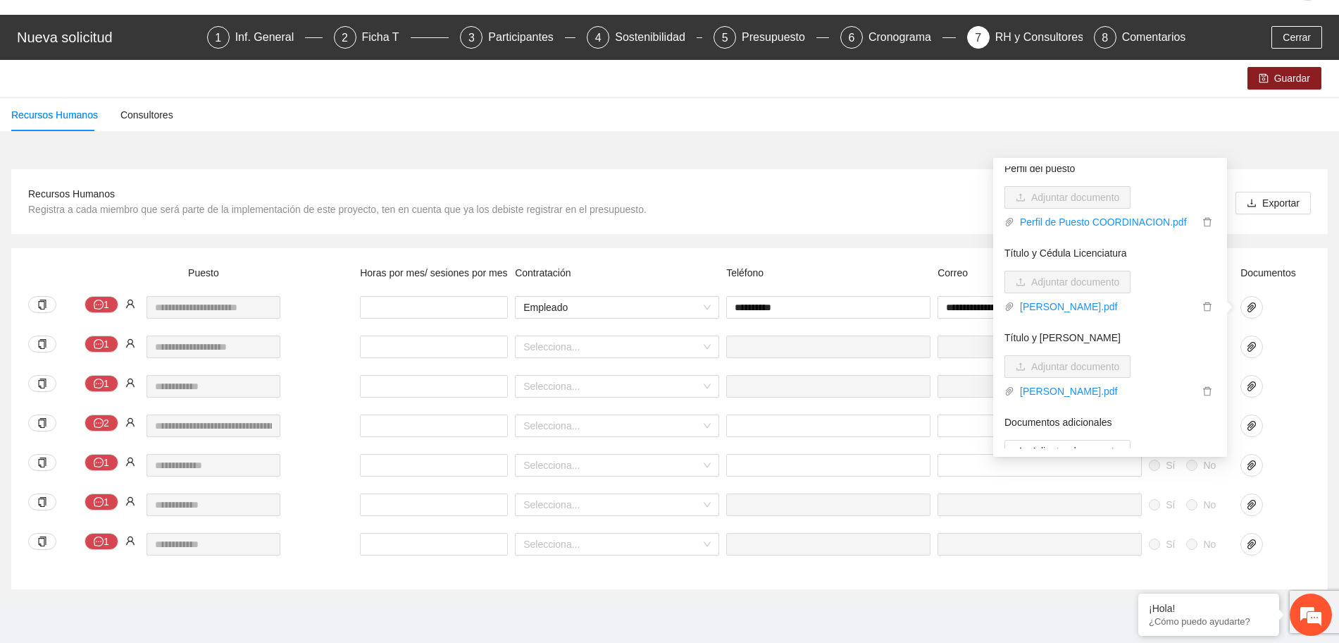
scroll to position [135, 0]
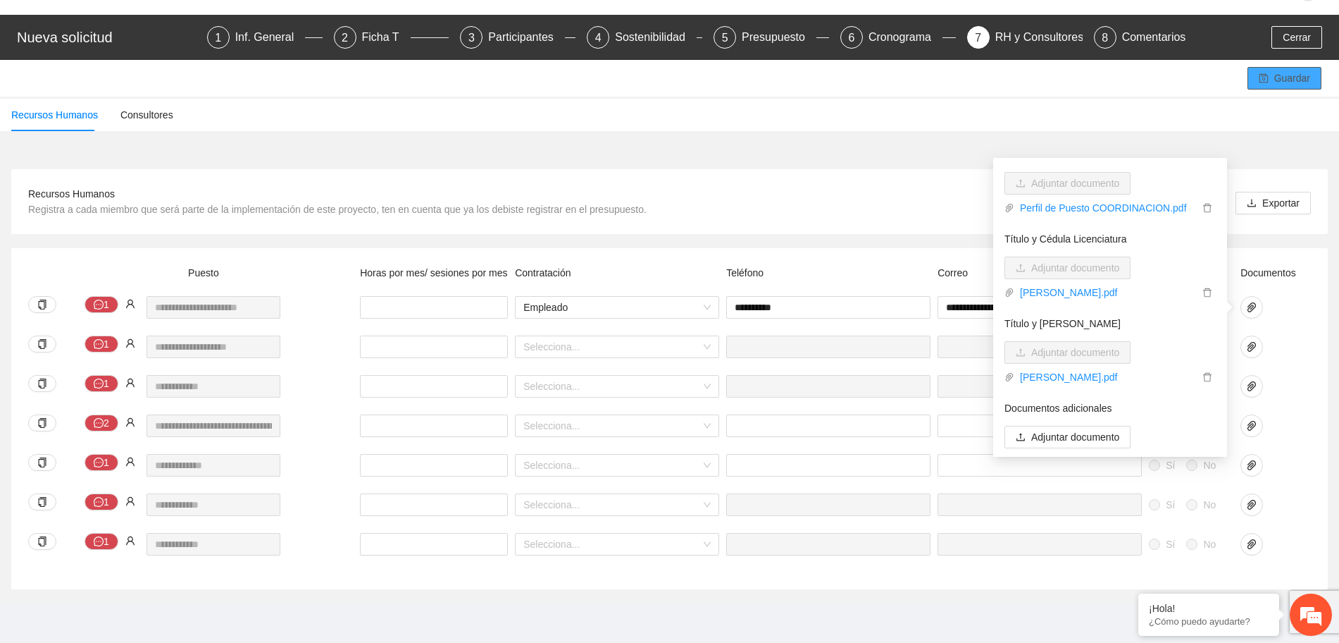
click at [1282, 70] on span "Guardar" at bounding box center [1293, 77] width 36 height 15
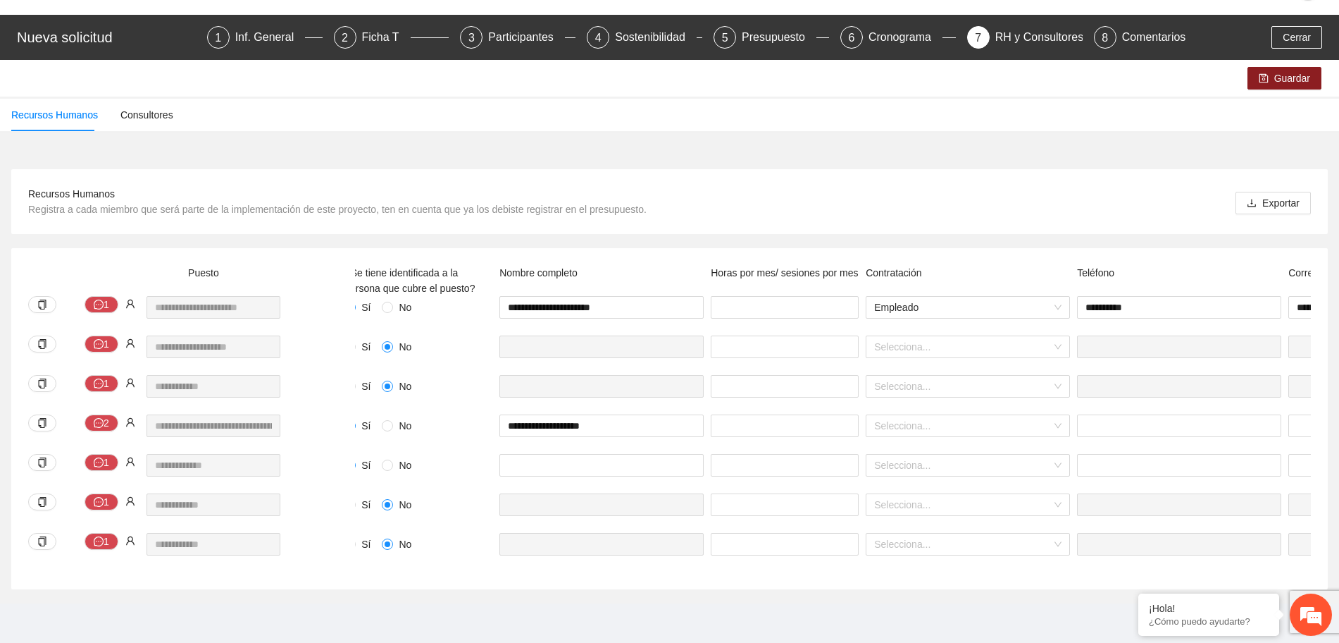
scroll to position [0, 0]
click at [42, 339] on icon "copy" at bounding box center [42, 344] width 10 height 10
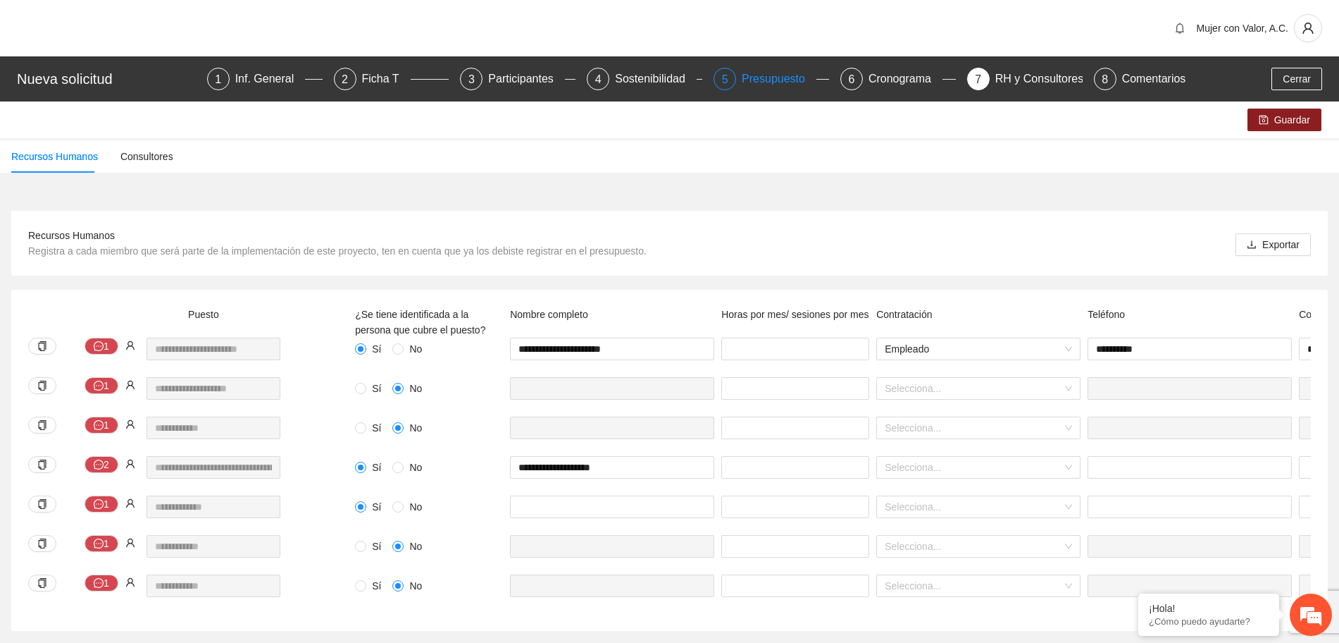
click at [744, 83] on div "Presupuesto" at bounding box center [779, 79] width 75 height 23
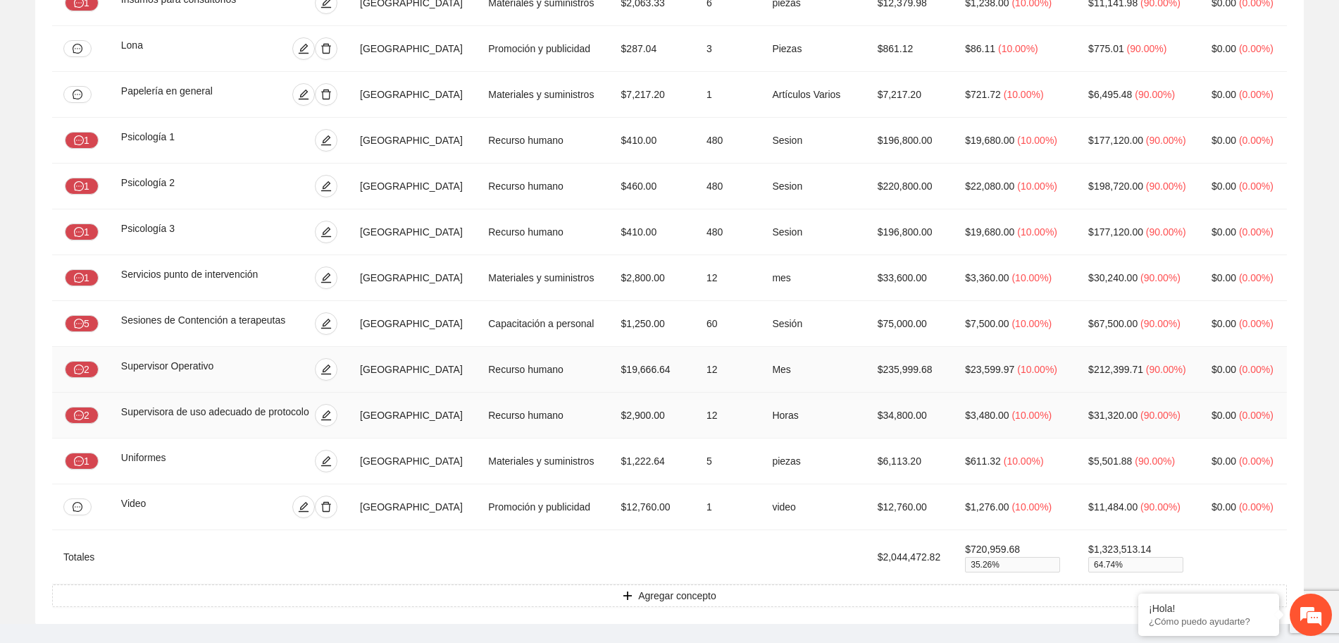
scroll to position [440, 0]
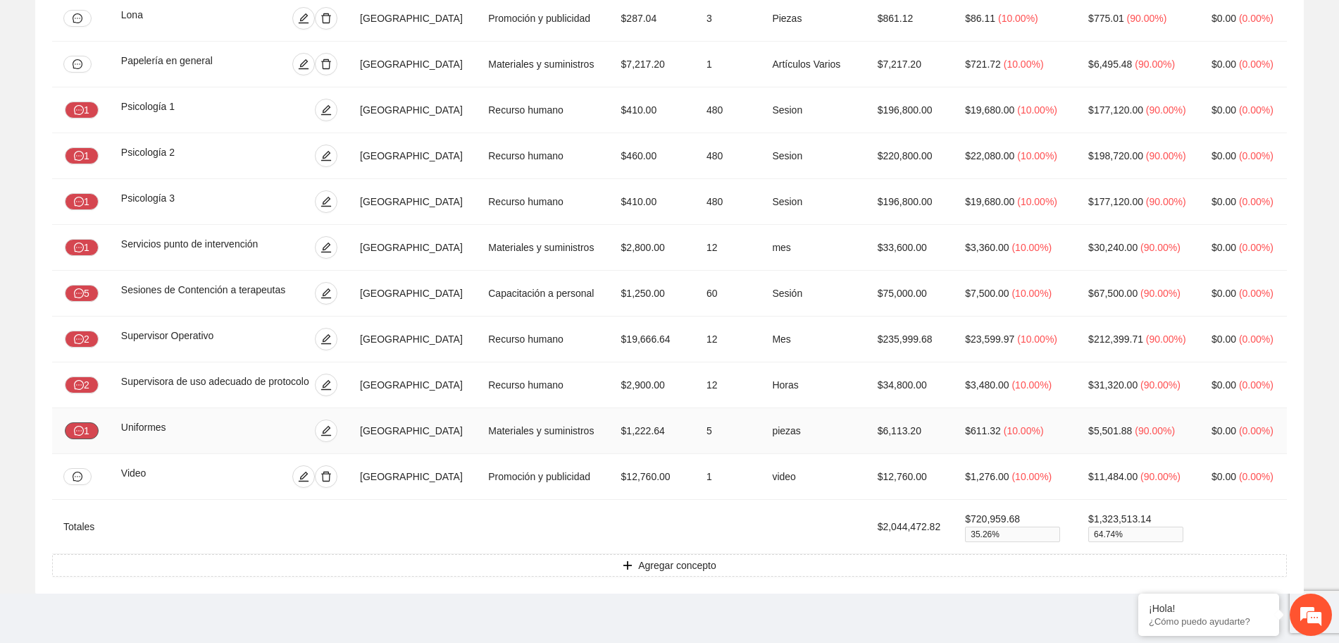
click at [82, 428] on icon "message" at bounding box center [79, 431] width 10 height 10
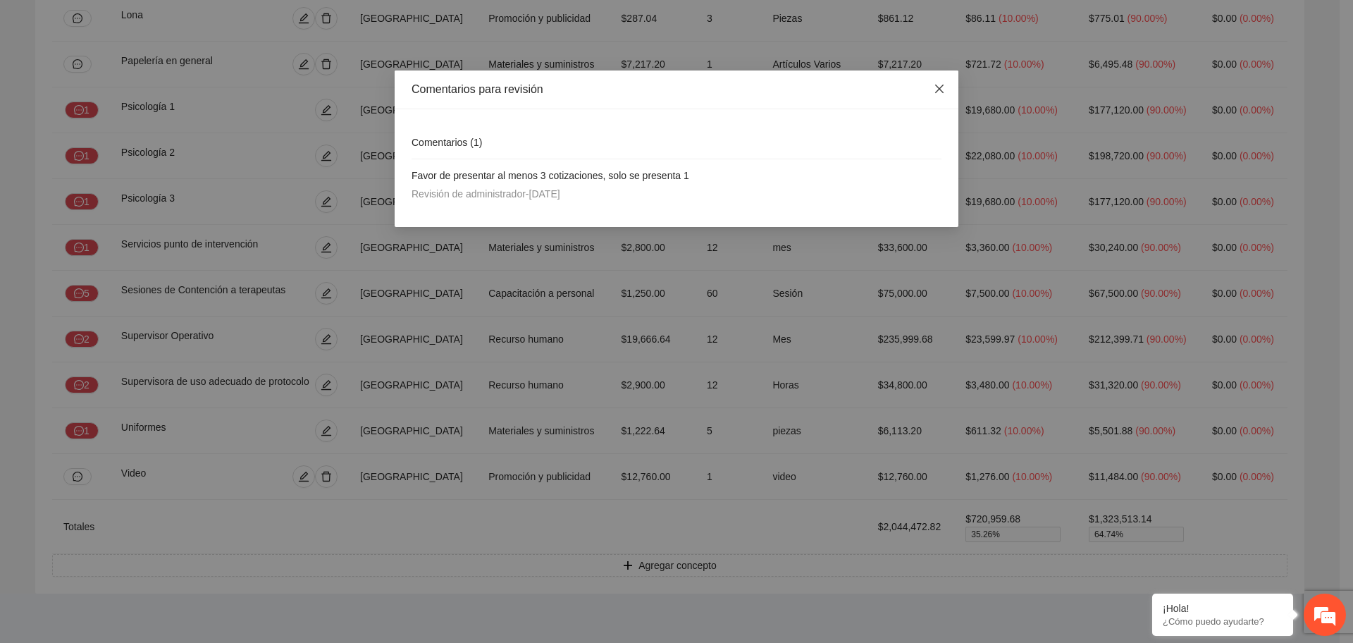
click at [935, 87] on icon "close" at bounding box center [939, 88] width 11 height 11
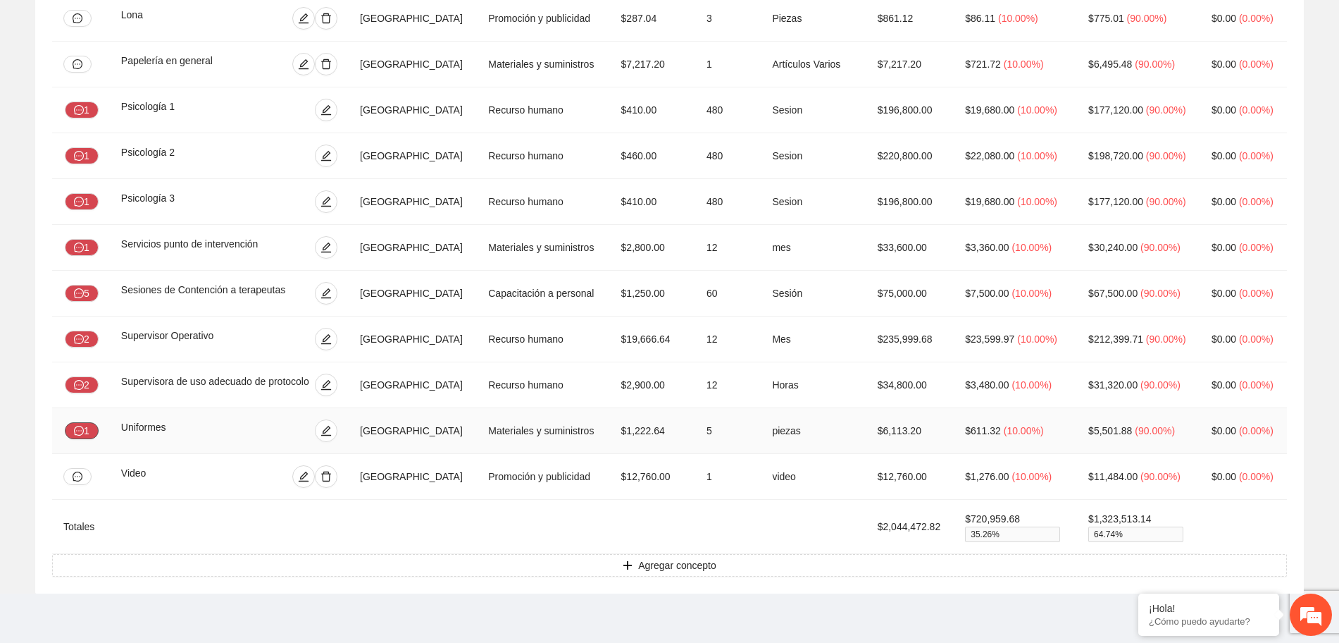
click at [79, 435] on icon "message" at bounding box center [79, 431] width 10 height 10
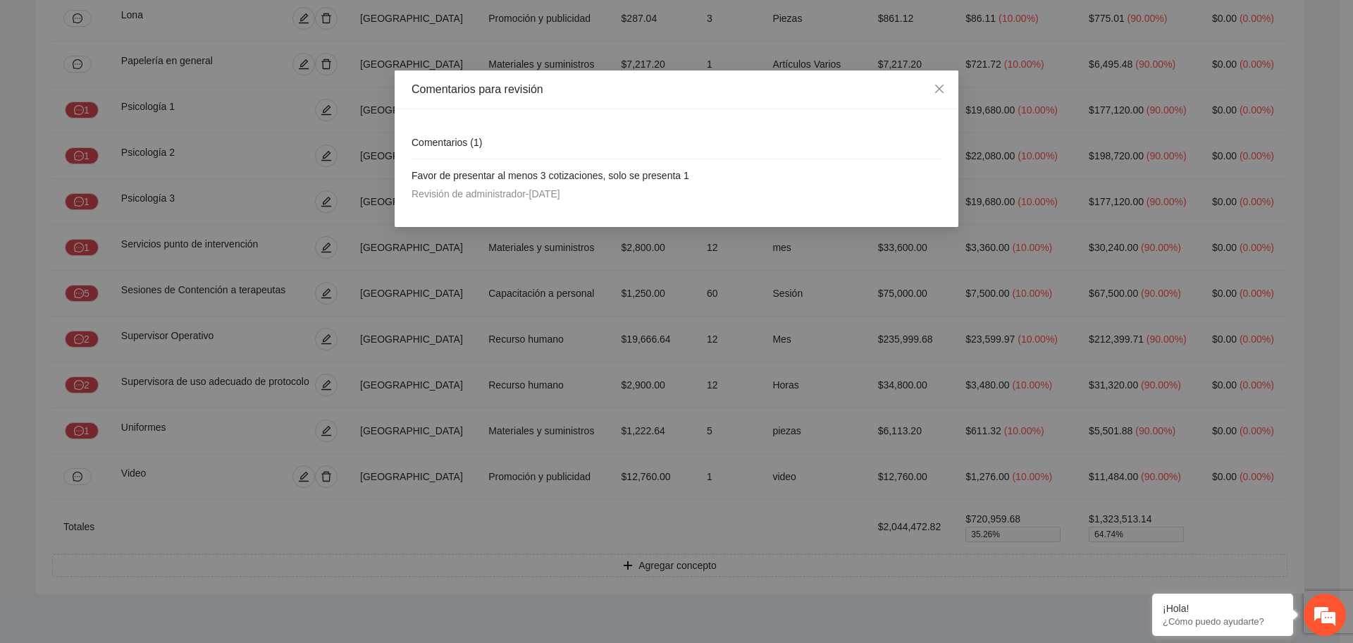
click at [79, 433] on div "Comentarios para revisión Comentarios ( 1 ) Favor de presentar al menos 3 cotiz…" at bounding box center [676, 321] width 1353 height 643
click at [92, 426] on div "Comentarios para revisión Comentarios ( 1 ) Favor de presentar al menos 3 cotiz…" at bounding box center [676, 321] width 1353 height 643
click at [140, 423] on div "Comentarios para revisión Comentarios ( 1 ) Favor de presentar al menos 3 cotiz…" at bounding box center [676, 321] width 1353 height 643
click at [934, 89] on icon "close" at bounding box center [939, 88] width 11 height 11
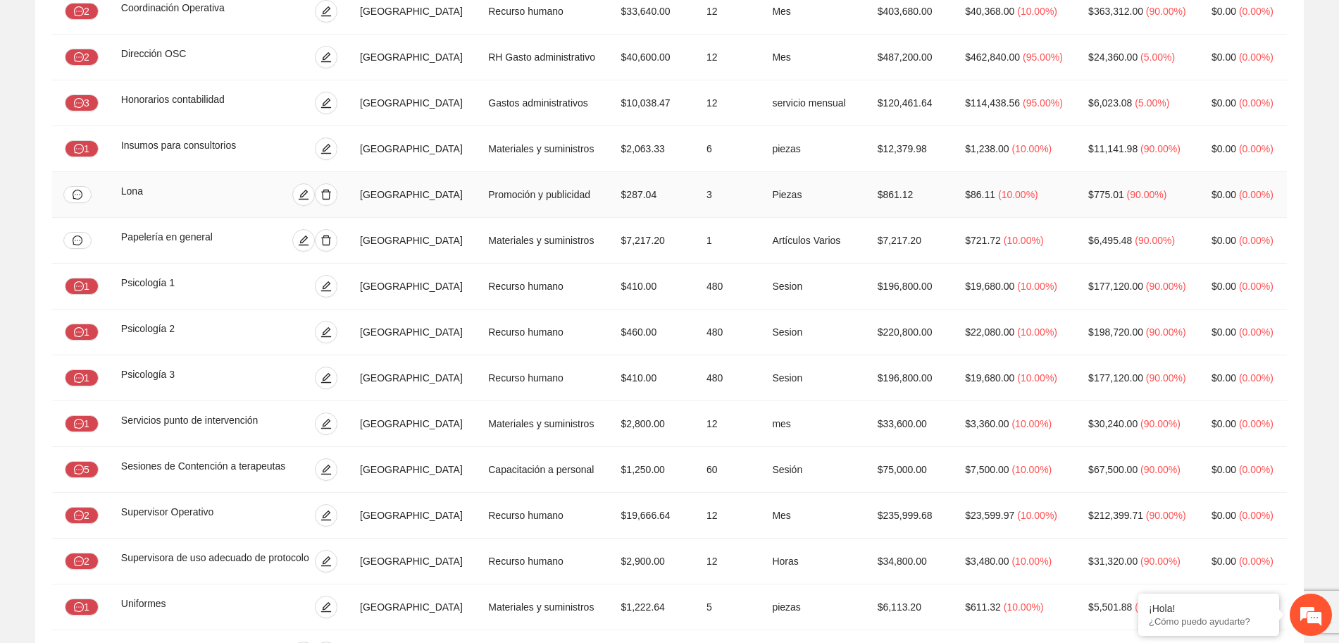
scroll to position [176, 0]
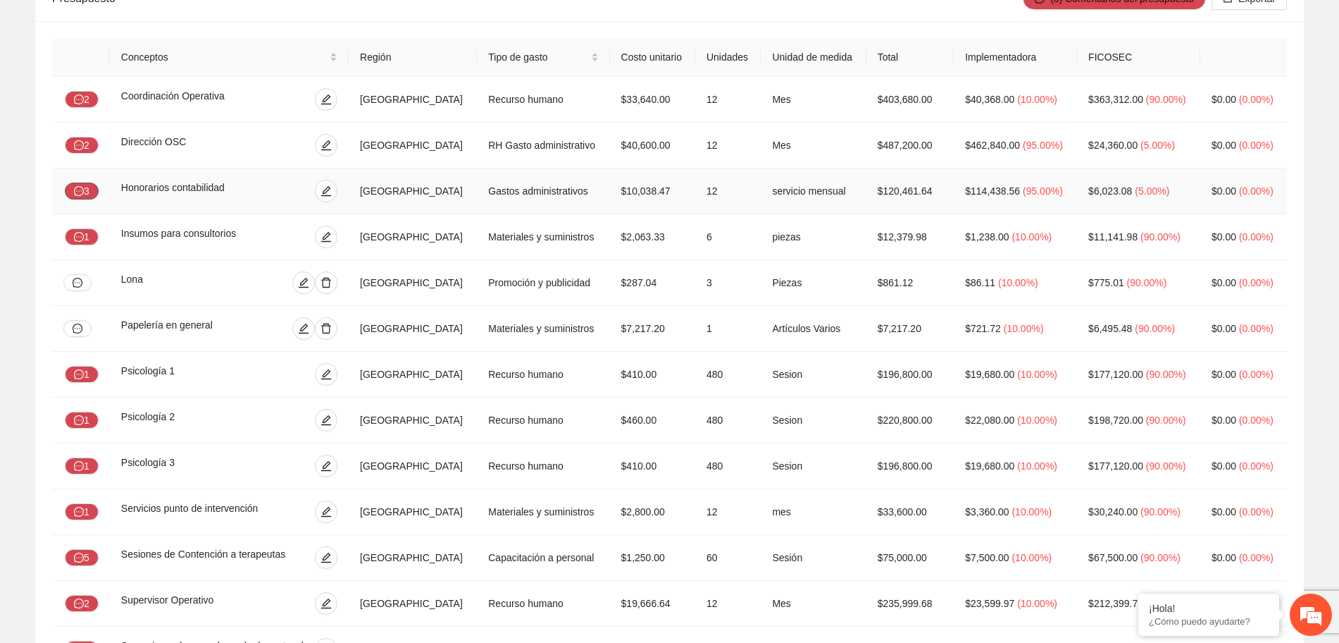
click at [84, 189] on icon "message" at bounding box center [79, 191] width 10 height 10
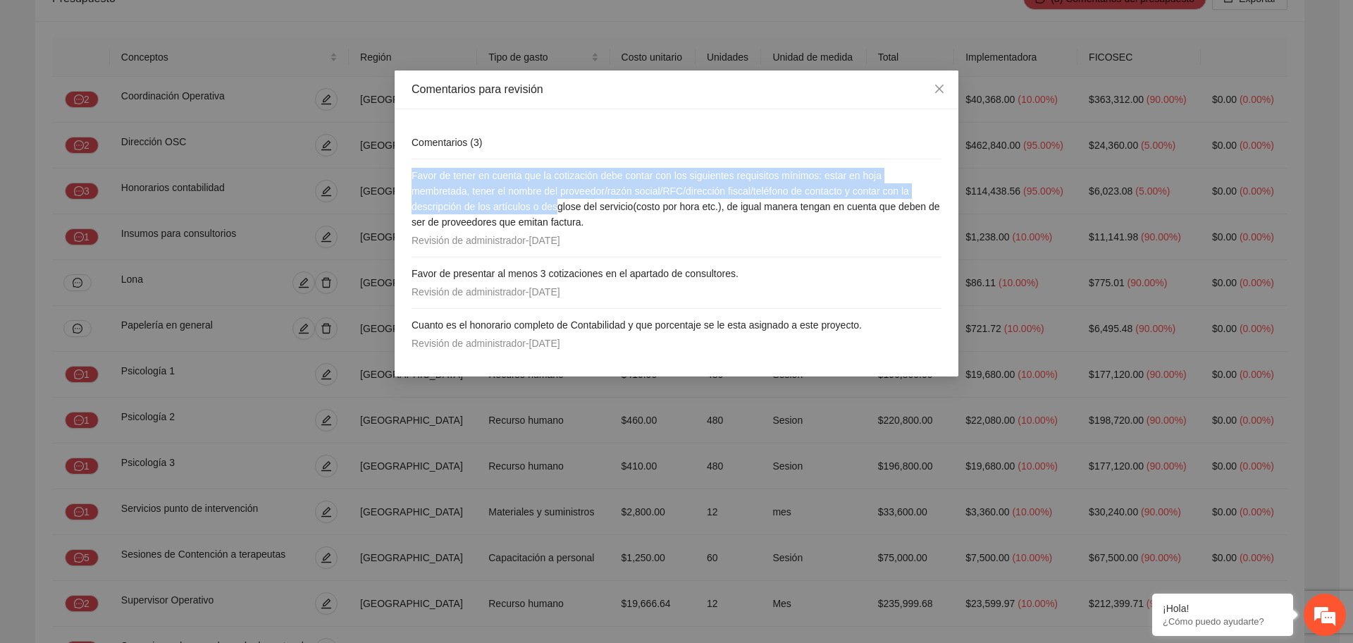
drag, startPoint x: 412, startPoint y: 171, endPoint x: 562, endPoint y: 209, distance: 154.1
click at [562, 209] on span "Favor de tener en cuenta que la cotización debe contar con los siguientes requi…" at bounding box center [675, 199] width 528 height 58
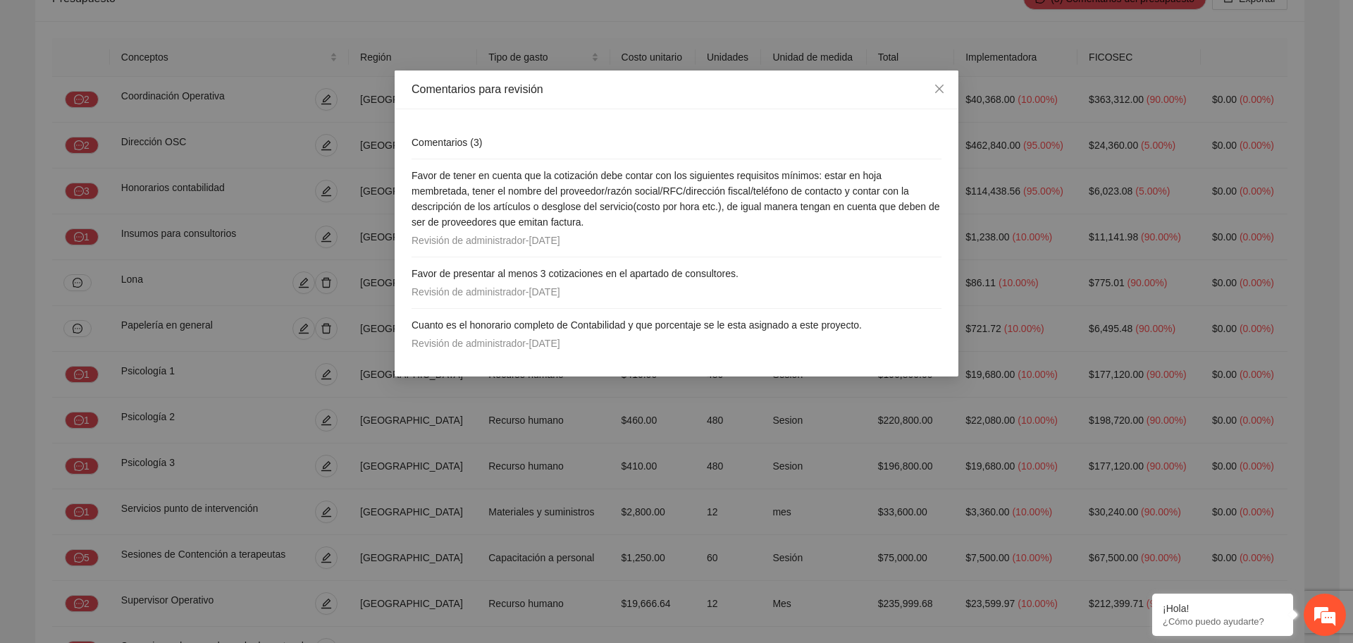
click at [620, 217] on h4 "Favor de tener en cuenta que la cotización debe contar con los siguientes requi…" at bounding box center [676, 199] width 530 height 62
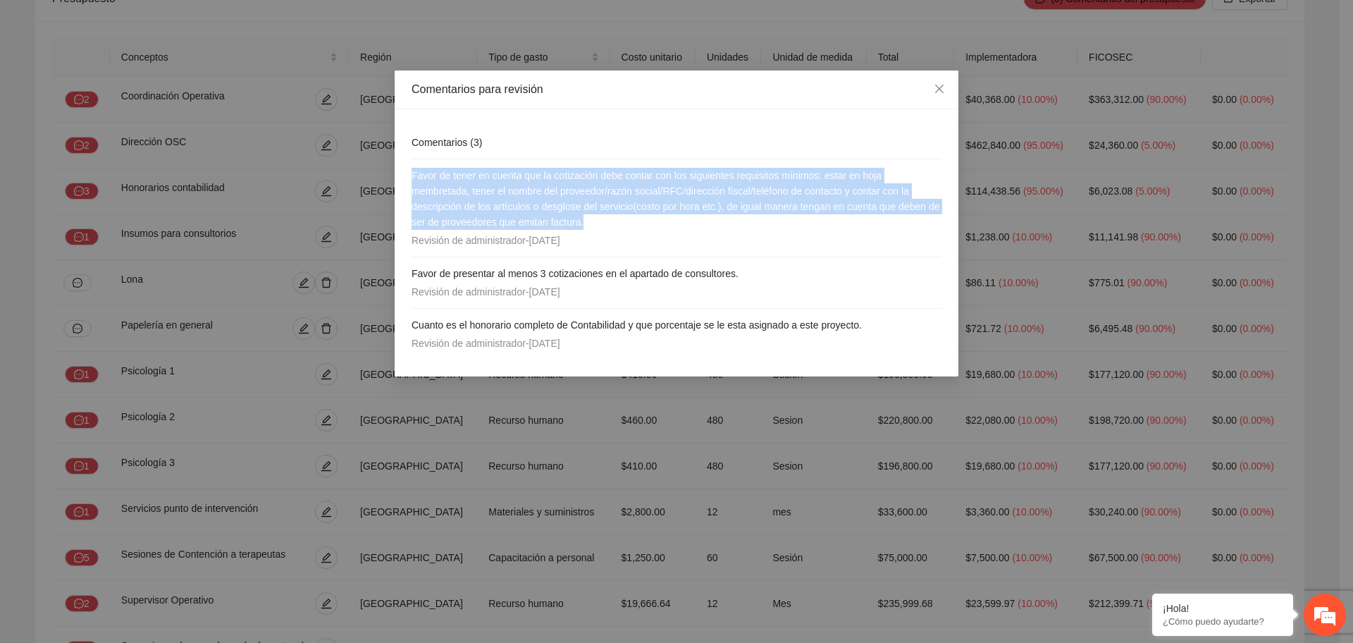
drag, startPoint x: 411, startPoint y: 175, endPoint x: 621, endPoint y: 222, distance: 215.7
click at [621, 222] on div "Comentarios ( 3 ) Favor de tener en cuenta que la cotización debe contar con lo…" at bounding box center [677, 242] width 564 height 267
copy span "Favor de tener en cuenta que la cotización debe contar con los siguientes requi…"
click at [936, 92] on icon "close" at bounding box center [939, 89] width 8 height 8
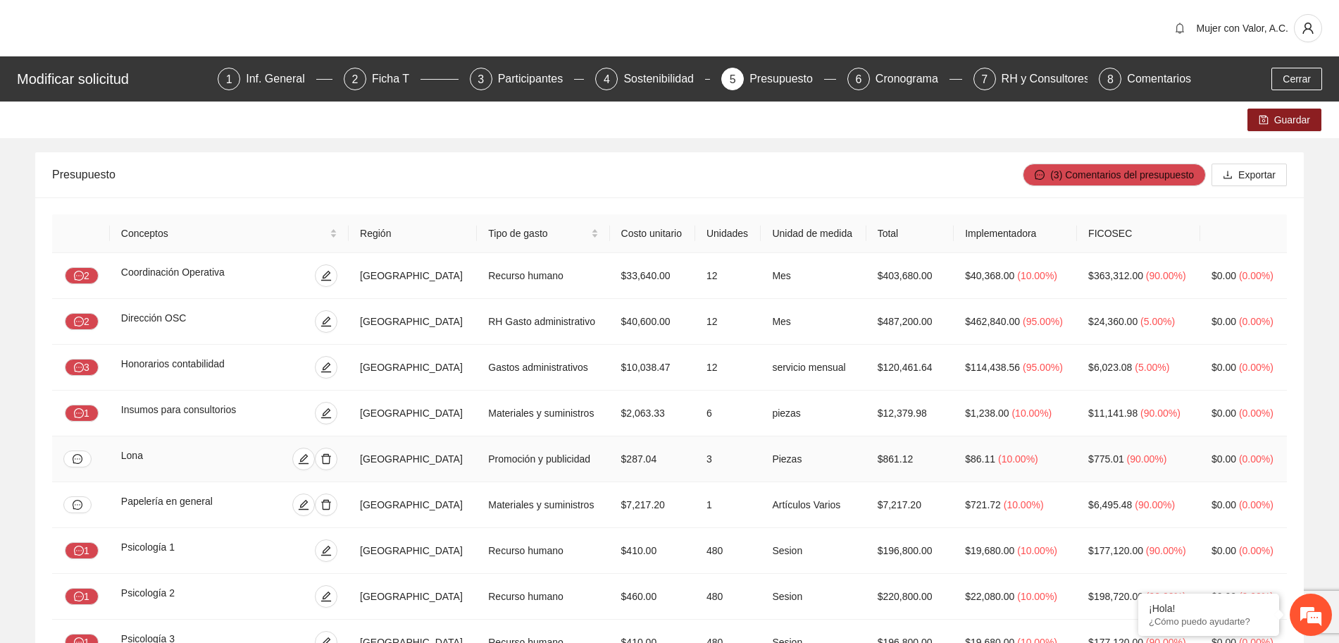
scroll to position [0, 0]
click at [400, 77] on div "Ficha T" at bounding box center [396, 79] width 49 height 23
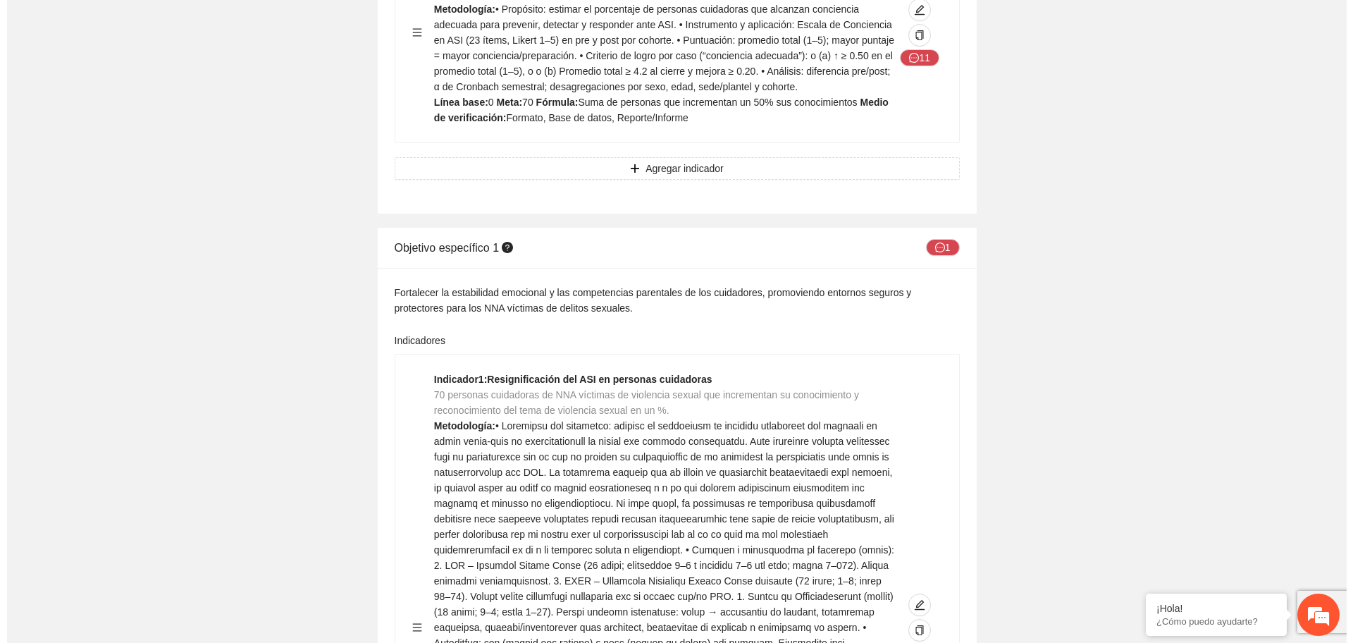
scroll to position [1321, 0]
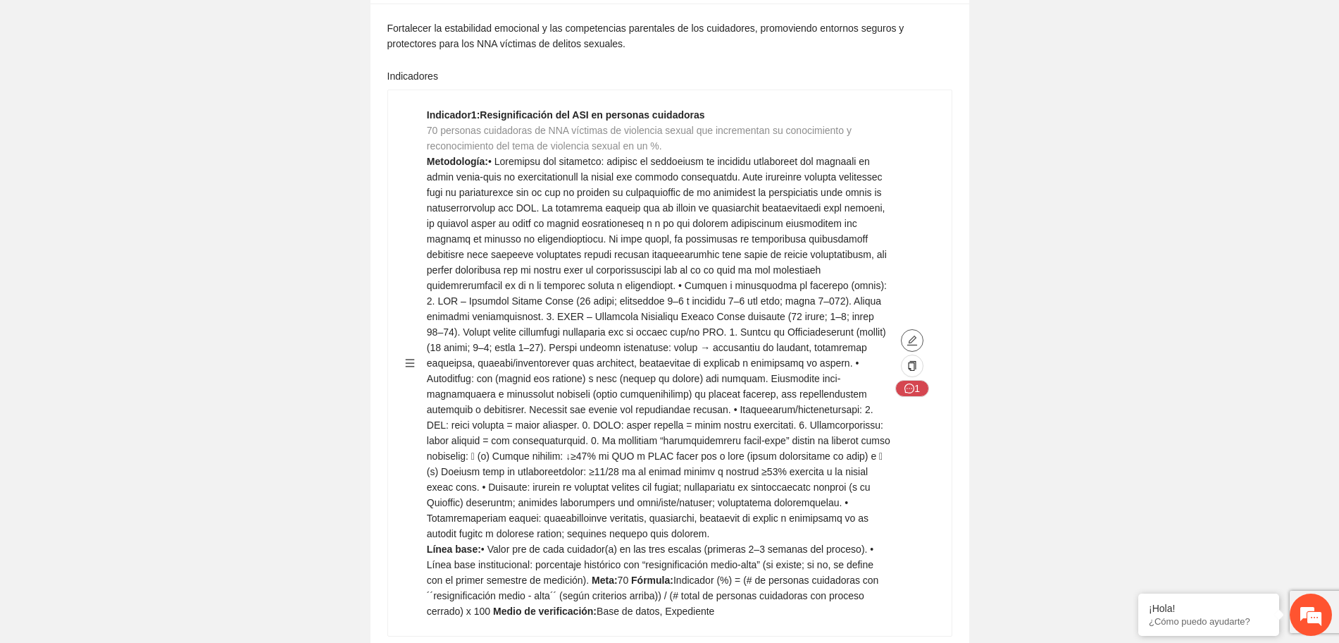
click at [904, 336] on span "edit" at bounding box center [912, 340] width 21 height 11
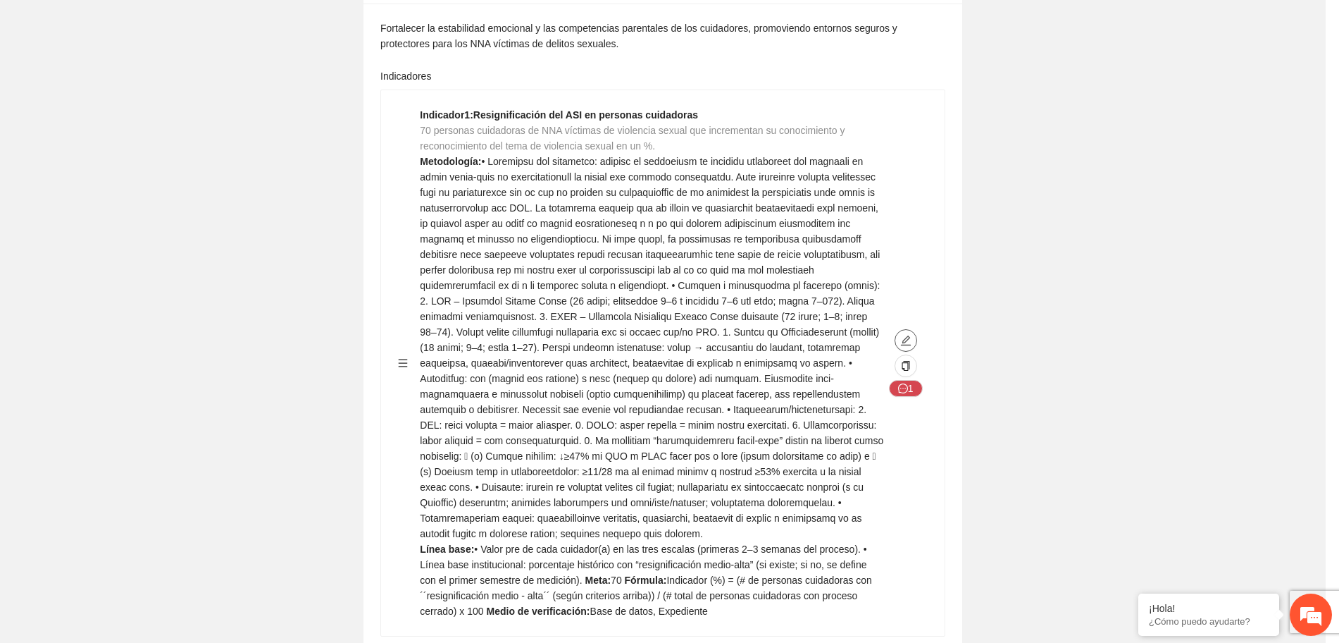
type textarea "**********"
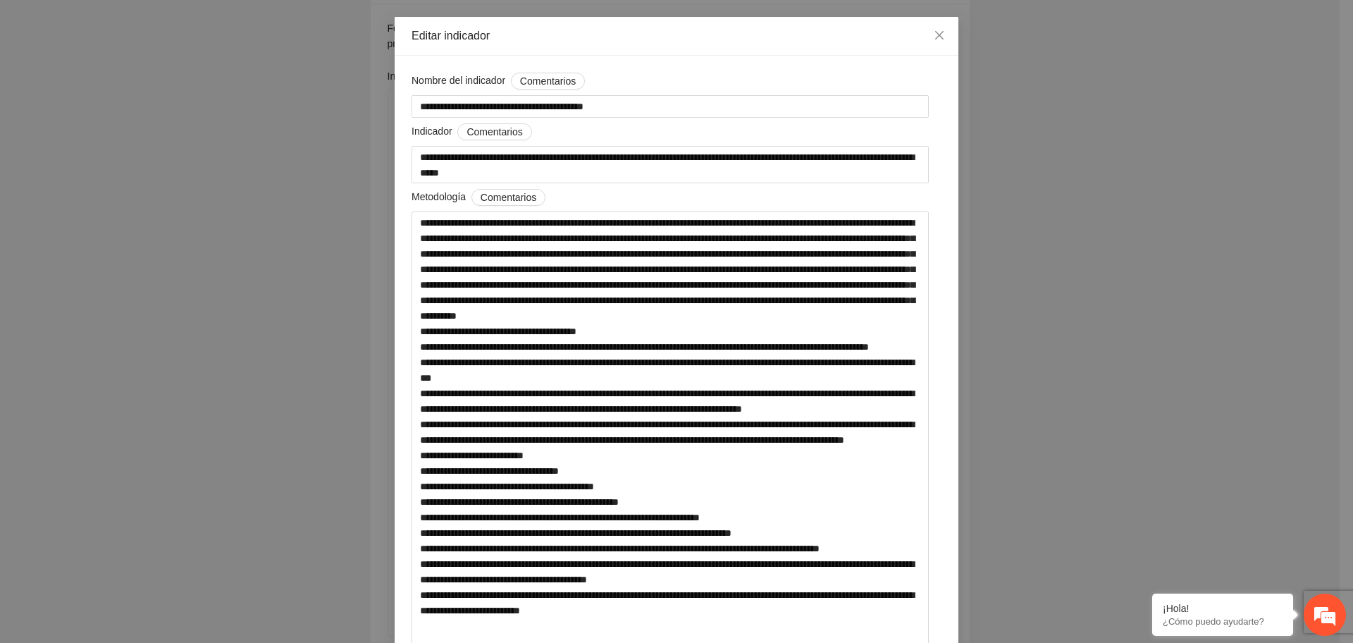
scroll to position [0, 0]
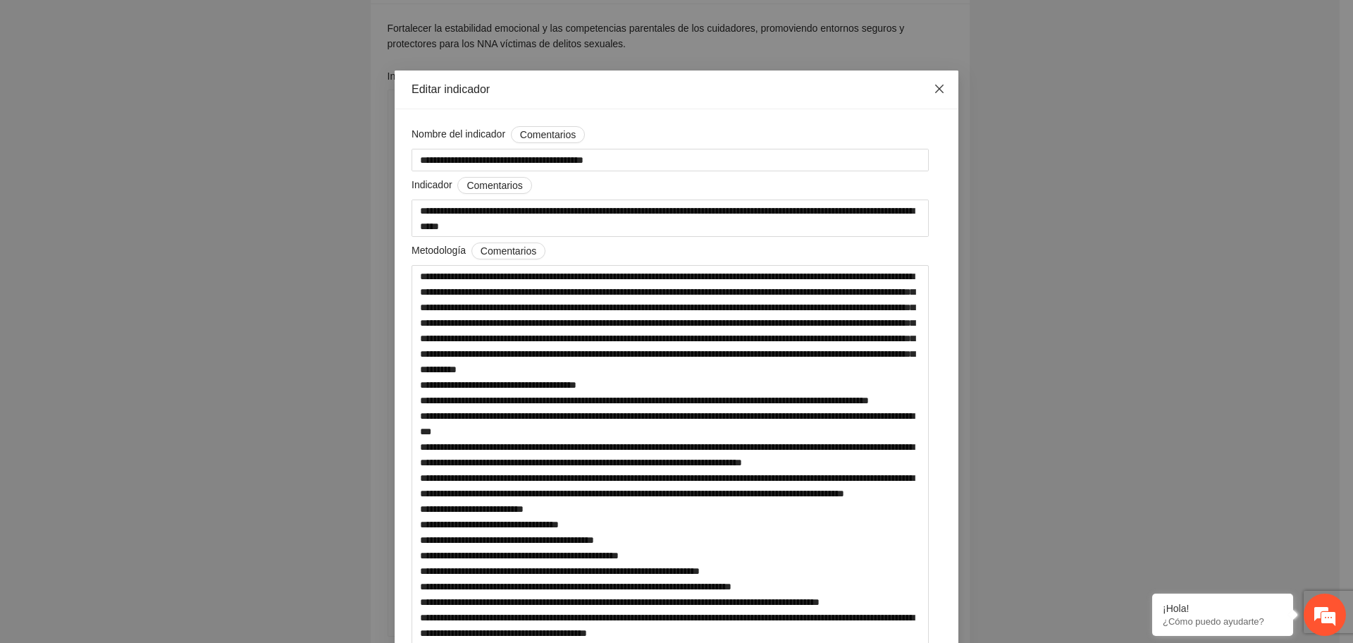
click at [934, 94] on icon "close" at bounding box center [939, 88] width 11 height 11
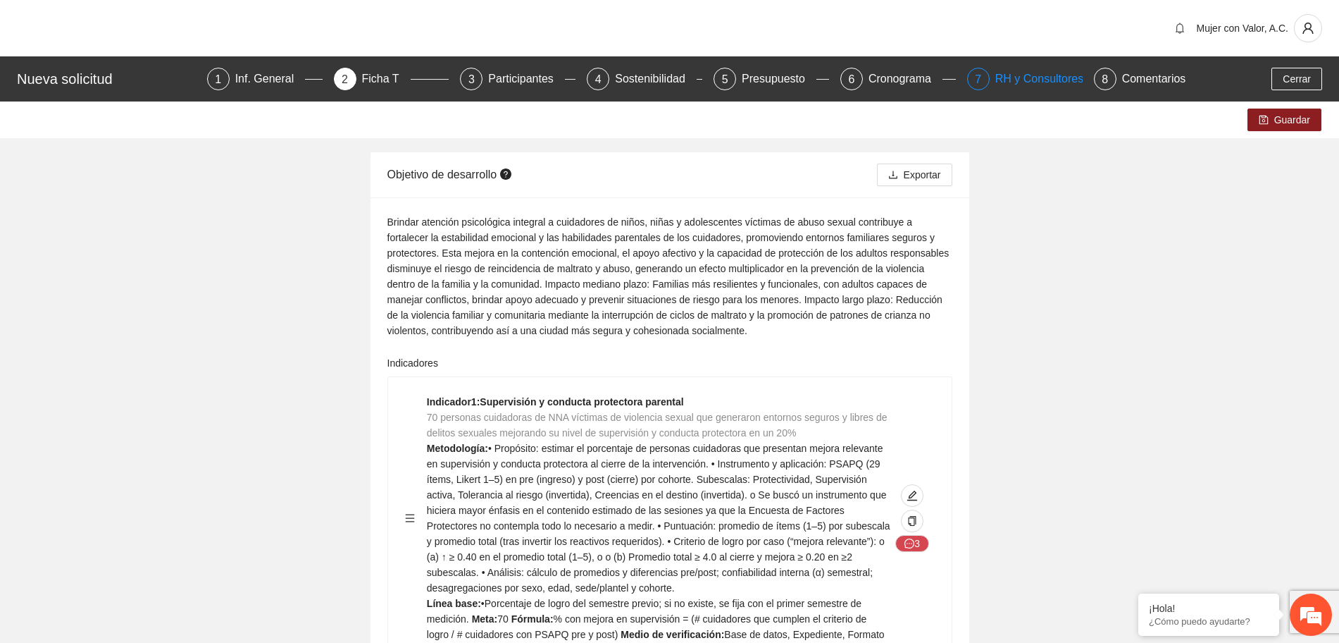
click at [996, 71] on div "RH y Consultores" at bounding box center [1045, 79] width 99 height 23
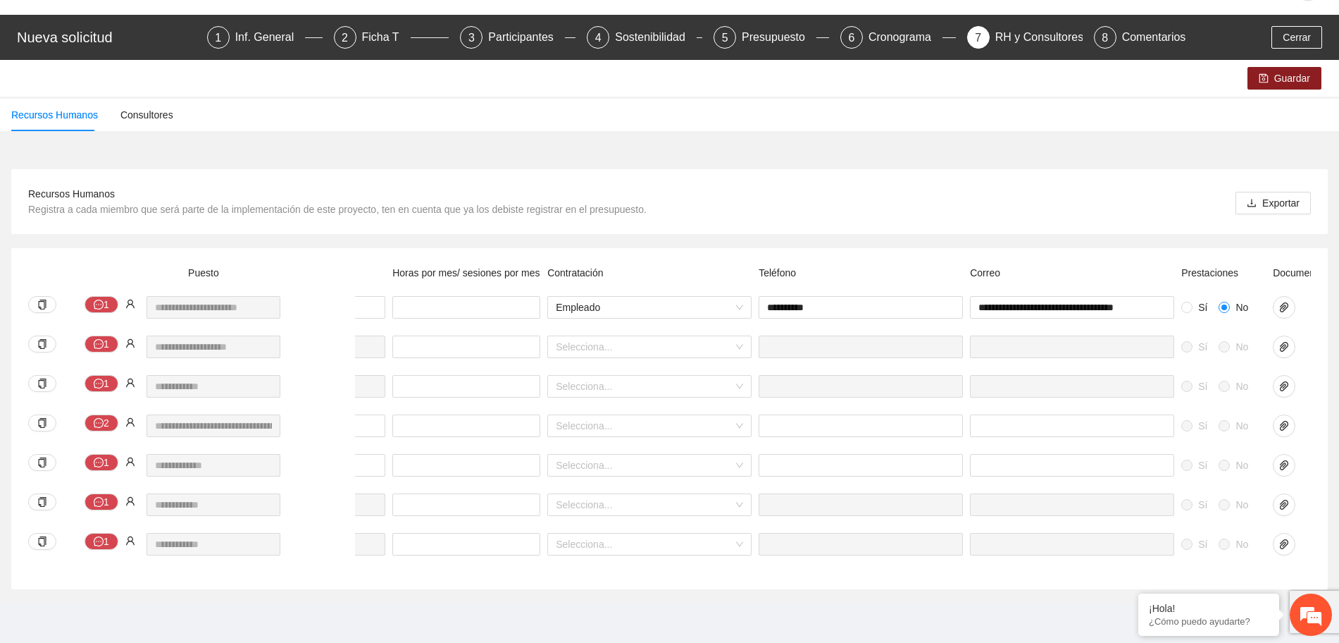
scroll to position [0, 386]
